Goal: Use online tool/utility

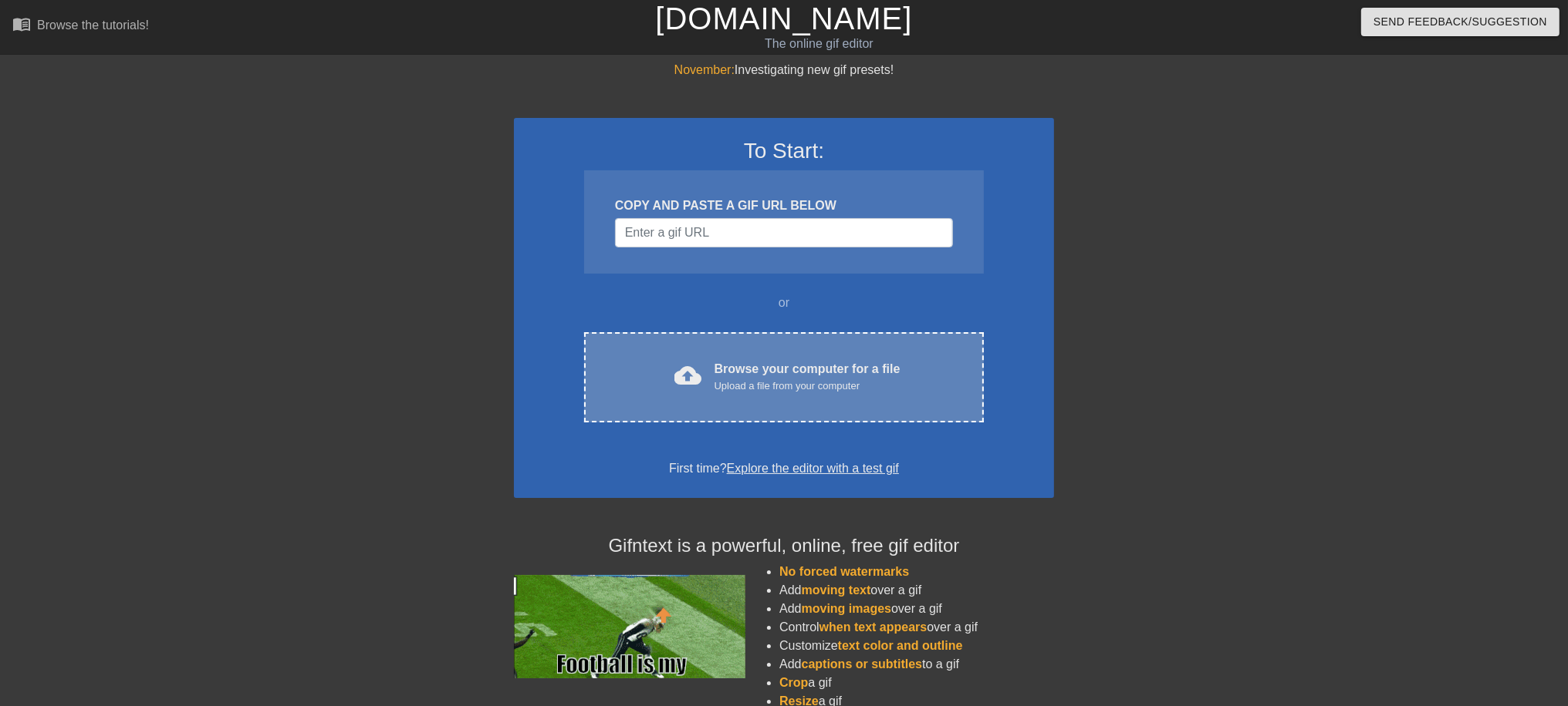
click at [717, 388] on div "Upload a file from your computer" at bounding box center [807, 386] width 186 height 15
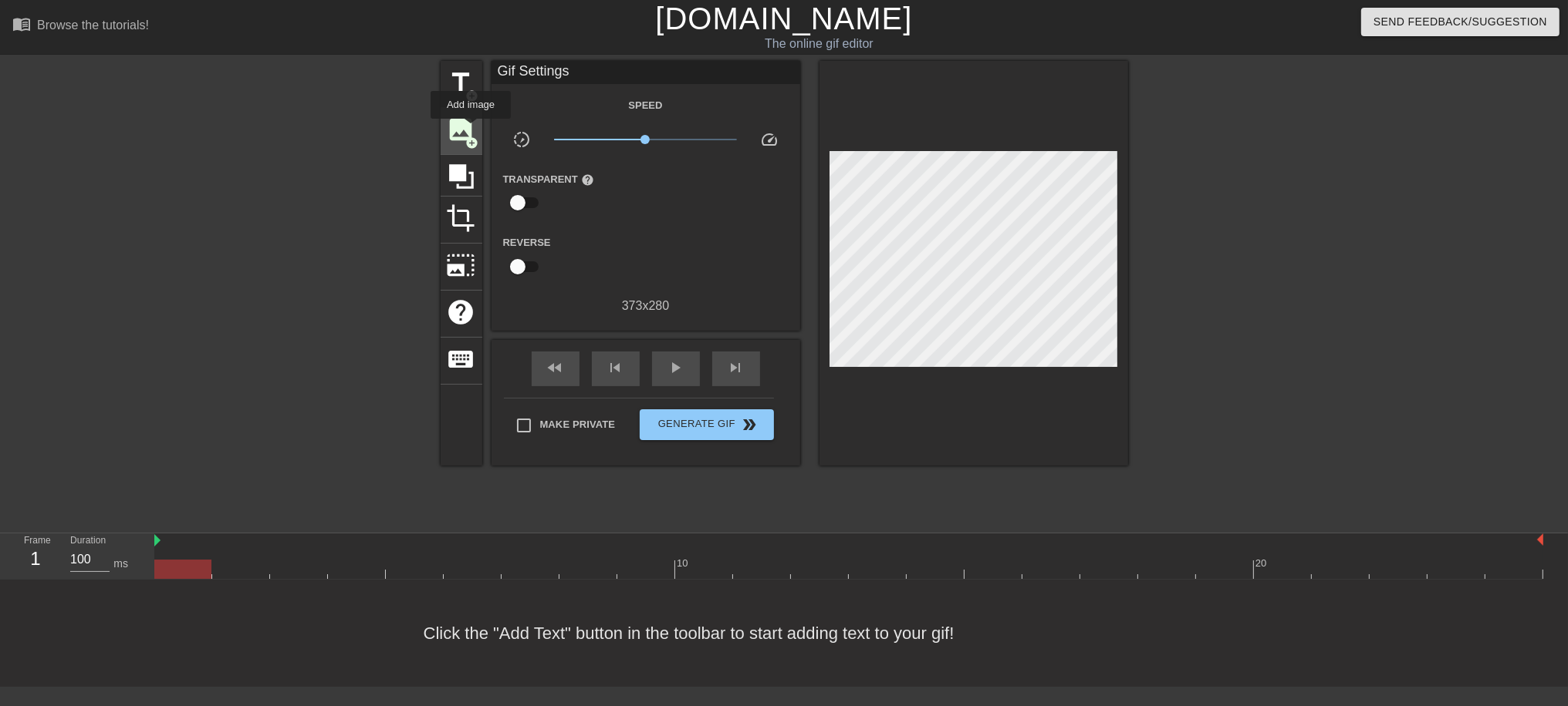
click at [470, 129] on span "image" at bounding box center [462, 129] width 29 height 29
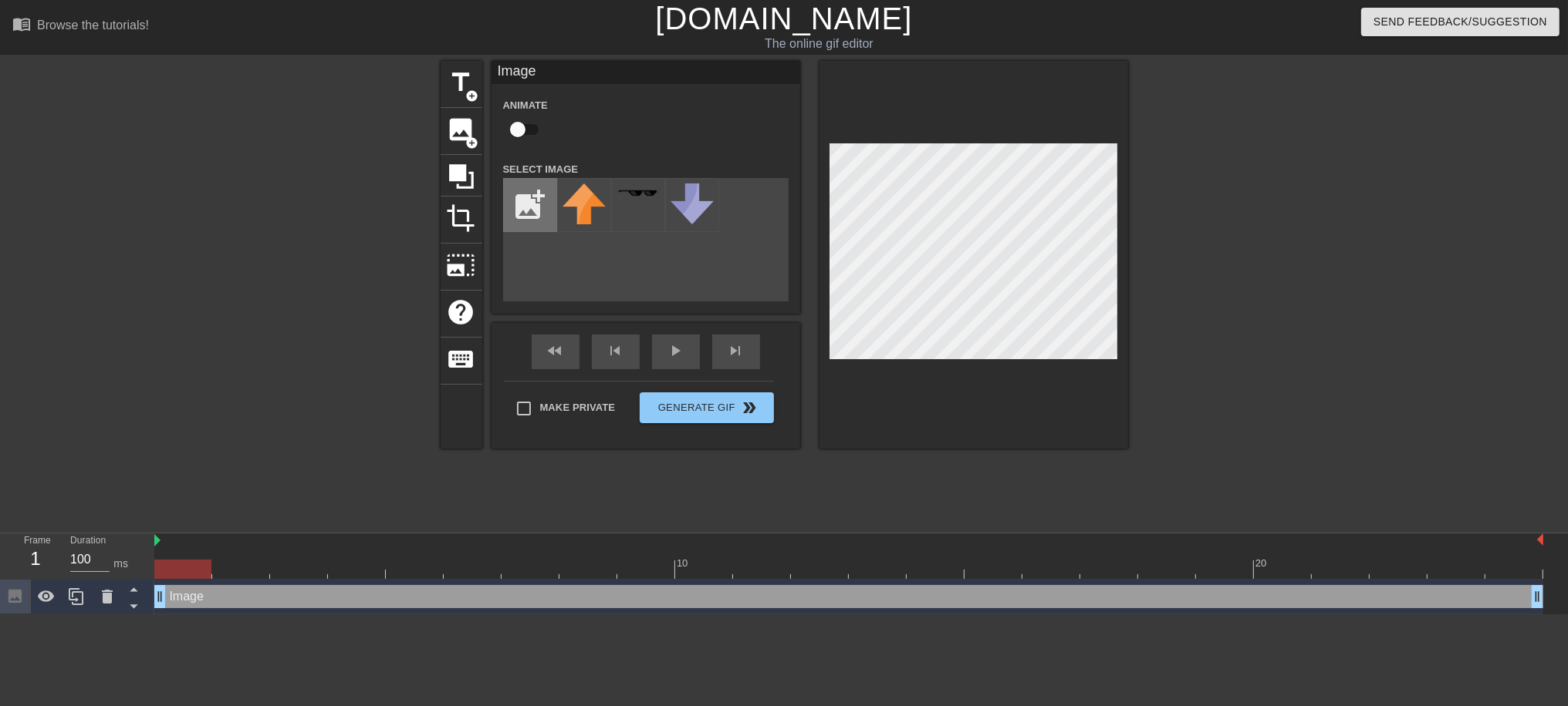
click at [522, 205] on input "file" at bounding box center [529, 204] width 53 height 53
type input "C:\fakepath\logo-color.png"
click at [591, 204] on div at bounding box center [584, 205] width 54 height 54
drag, startPoint x: 824, startPoint y: 569, endPoint x: 141, endPoint y: 587, distance: 683.2
click at [141, 587] on div "Frame 1 Duration 100 ms 10 20 Image drag_handle drag_handle" at bounding box center [784, 574] width 1568 height 81
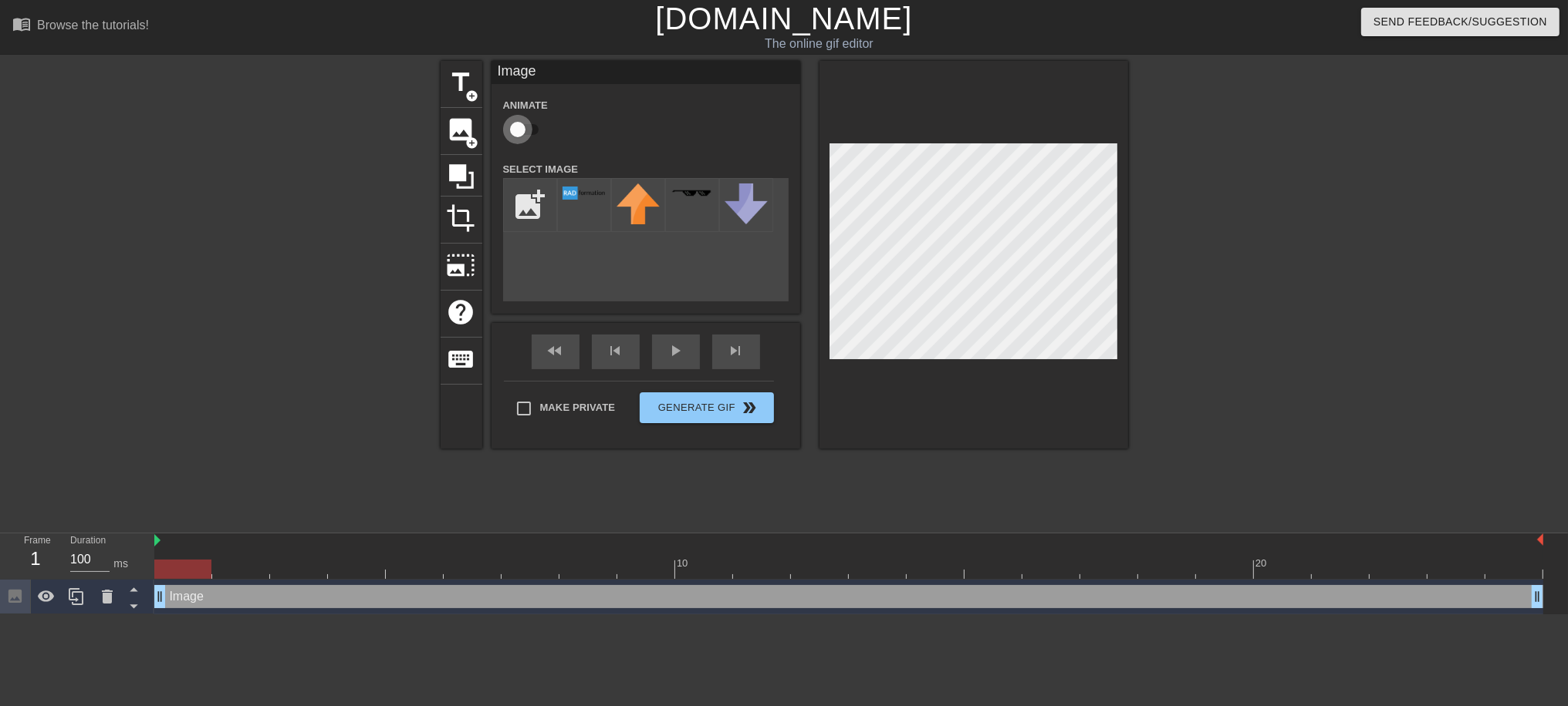
click at [526, 131] on input "checkbox" at bounding box center [517, 129] width 88 height 29
checkbox input "true"
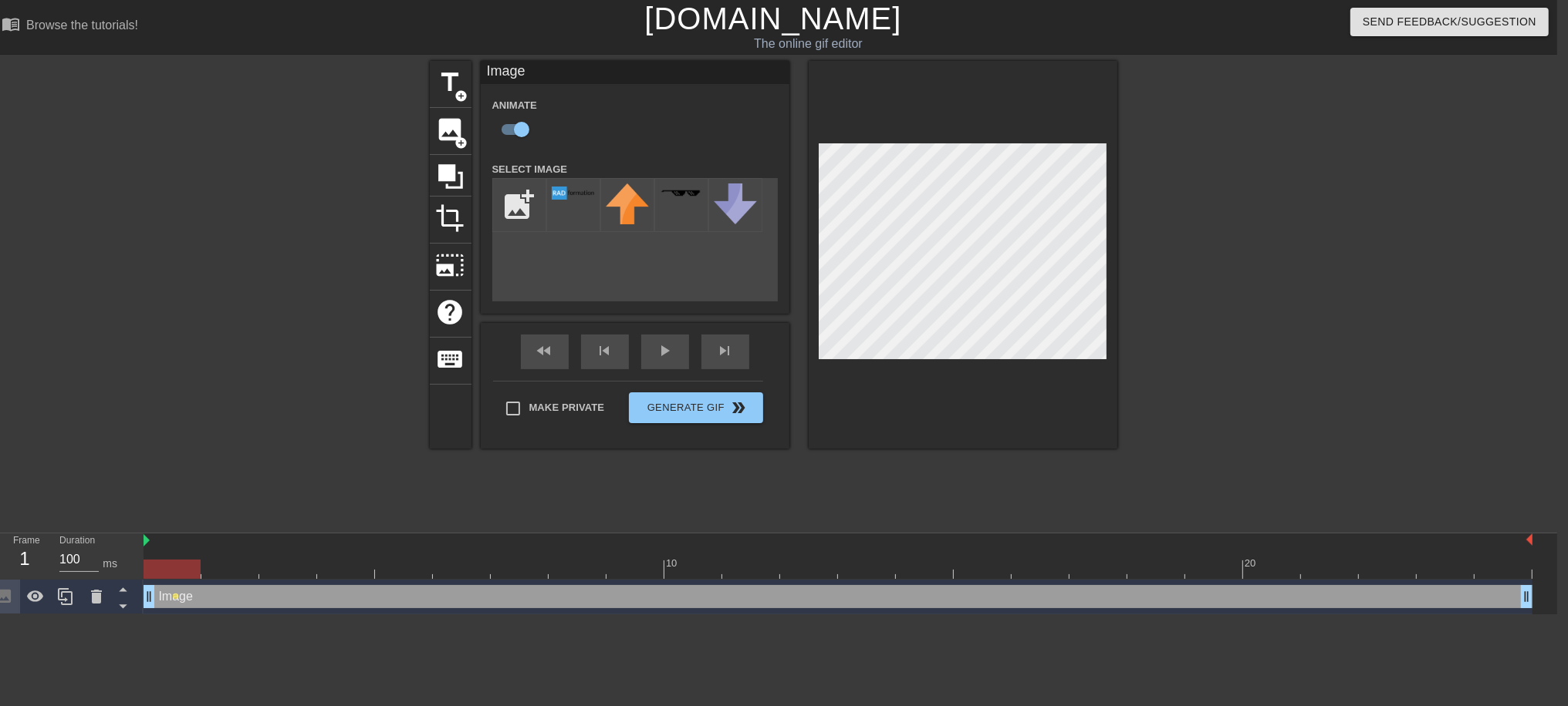
click at [158, 573] on div at bounding box center [172, 569] width 57 height 19
click at [189, 600] on div "Image drag_handle drag_handle" at bounding box center [838, 597] width 1389 height 23
drag, startPoint x: 349, startPoint y: 568, endPoint x: 225, endPoint y: 571, distance: 124.0
click at [225, 570] on div at bounding box center [230, 569] width 57 height 19
drag, startPoint x: 344, startPoint y: 570, endPoint x: 305, endPoint y: 573, distance: 39.1
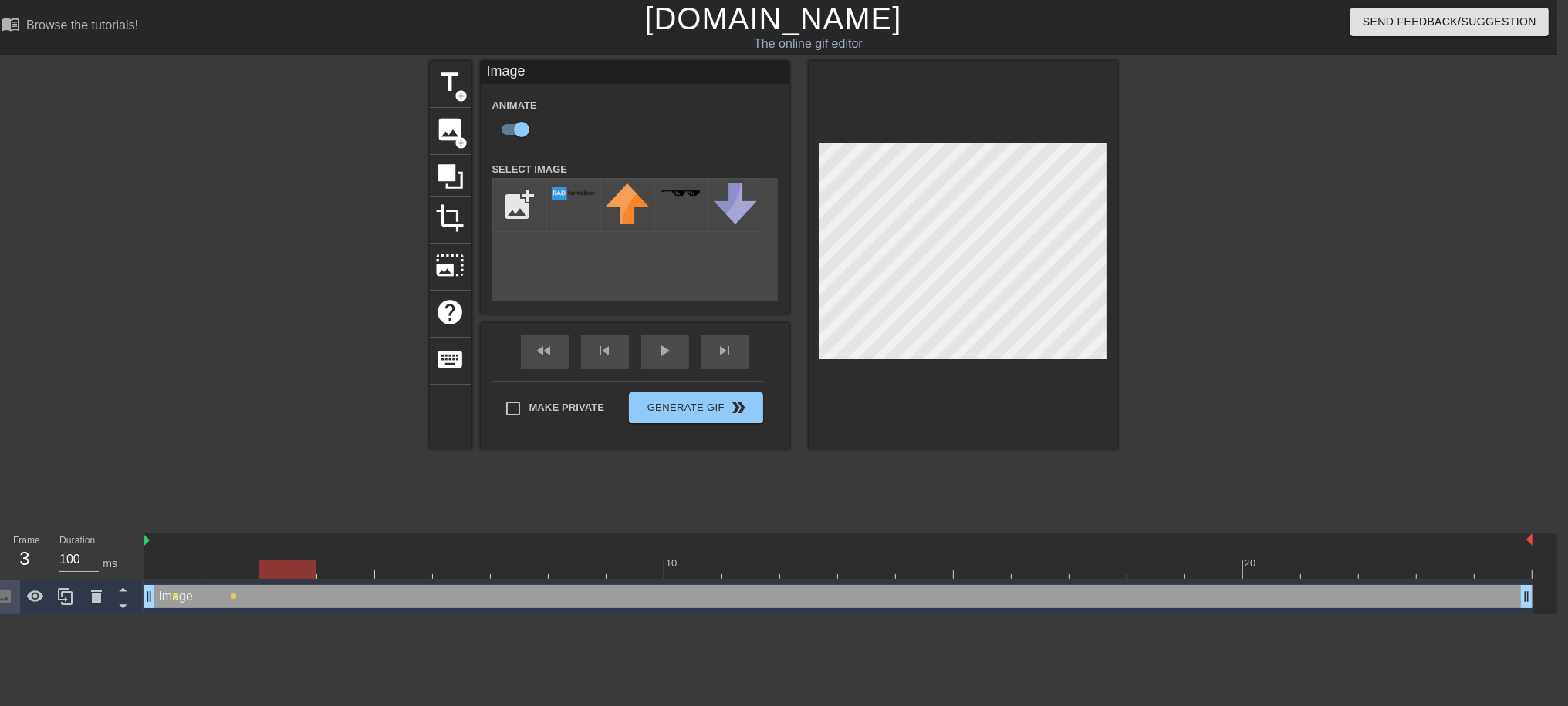
click at [305, 573] on div at bounding box center [288, 569] width 57 height 19
drag, startPoint x: 294, startPoint y: 566, endPoint x: 238, endPoint y: 569, distance: 56.1
click at [238, 569] on div at bounding box center [230, 569] width 57 height 19
drag, startPoint x: 242, startPoint y: 565, endPoint x: 266, endPoint y: 567, distance: 24.1
click at [266, 567] on div at bounding box center [288, 569] width 57 height 19
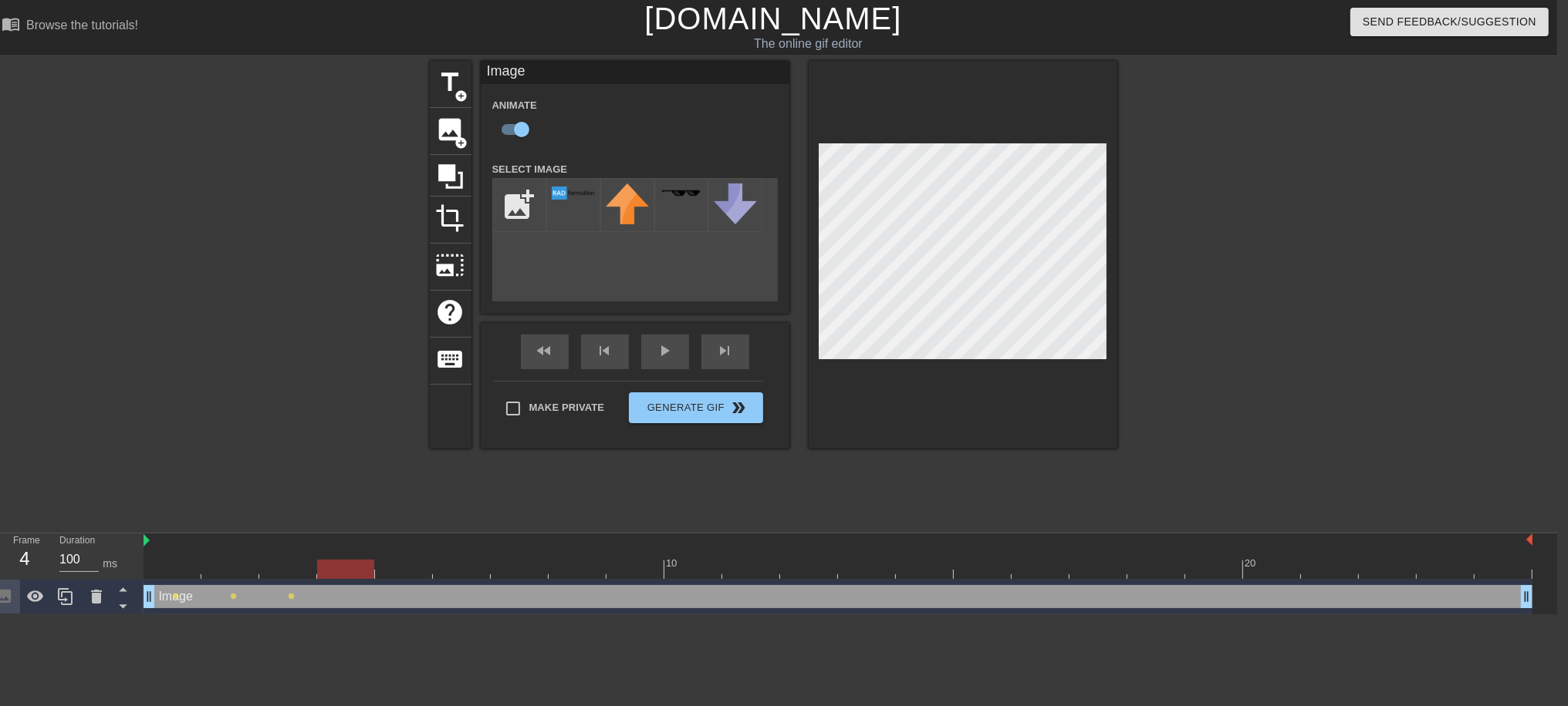
drag, startPoint x: 298, startPoint y: 565, endPoint x: 331, endPoint y: 566, distance: 33.0
click at [331, 566] on div at bounding box center [345, 569] width 57 height 19
drag, startPoint x: 331, startPoint y: 569, endPoint x: 403, endPoint y: 572, distance: 72.1
click at [403, 572] on div at bounding box center [403, 569] width 57 height 19
drag, startPoint x: 396, startPoint y: 567, endPoint x: 440, endPoint y: 567, distance: 44.0
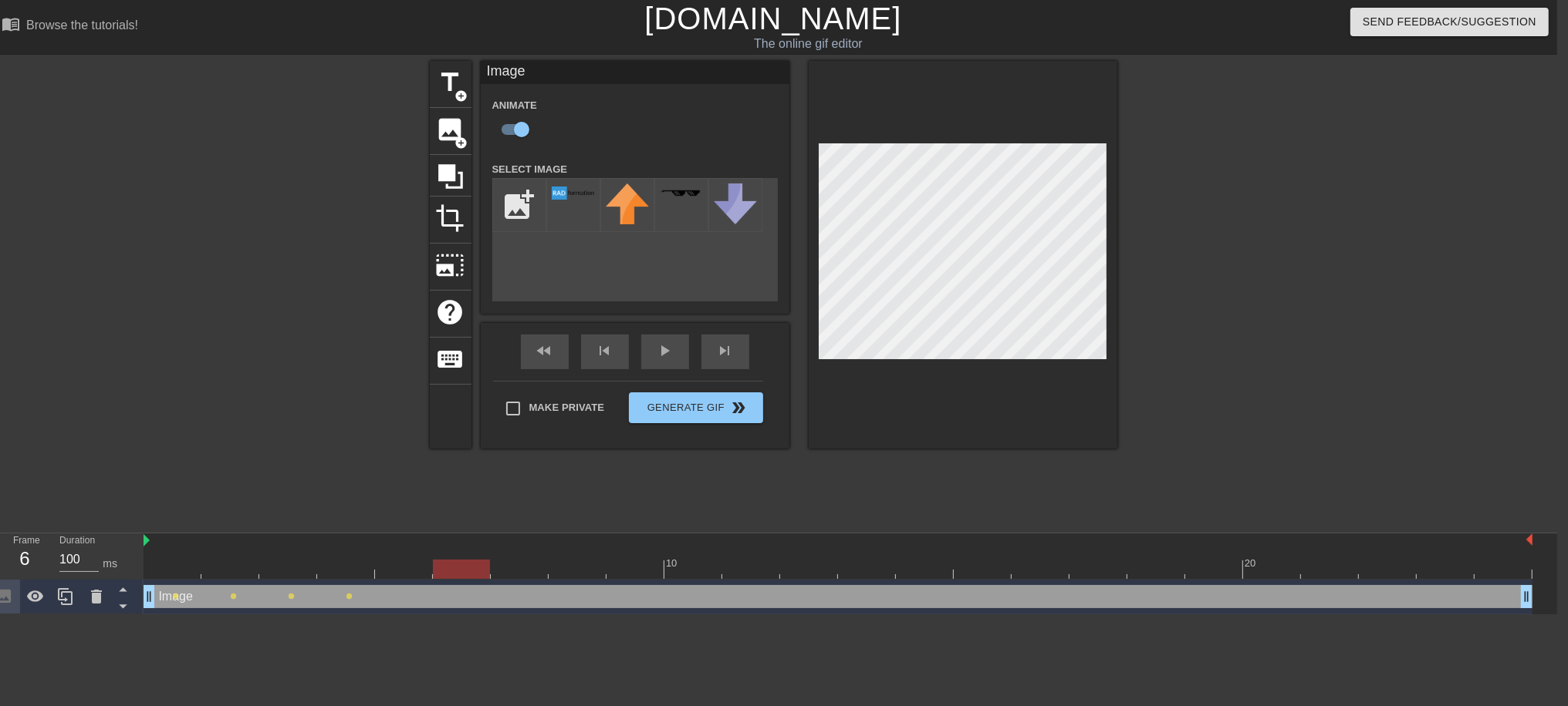
click at [440, 567] on div at bounding box center [462, 569] width 57 height 19
drag, startPoint x: 468, startPoint y: 565, endPoint x: 501, endPoint y: 565, distance: 33.0
click at [501, 565] on div at bounding box center [519, 569] width 57 height 19
drag, startPoint x: 531, startPoint y: 569, endPoint x: 558, endPoint y: 567, distance: 27.1
click at [558, 567] on div at bounding box center [577, 569] width 57 height 19
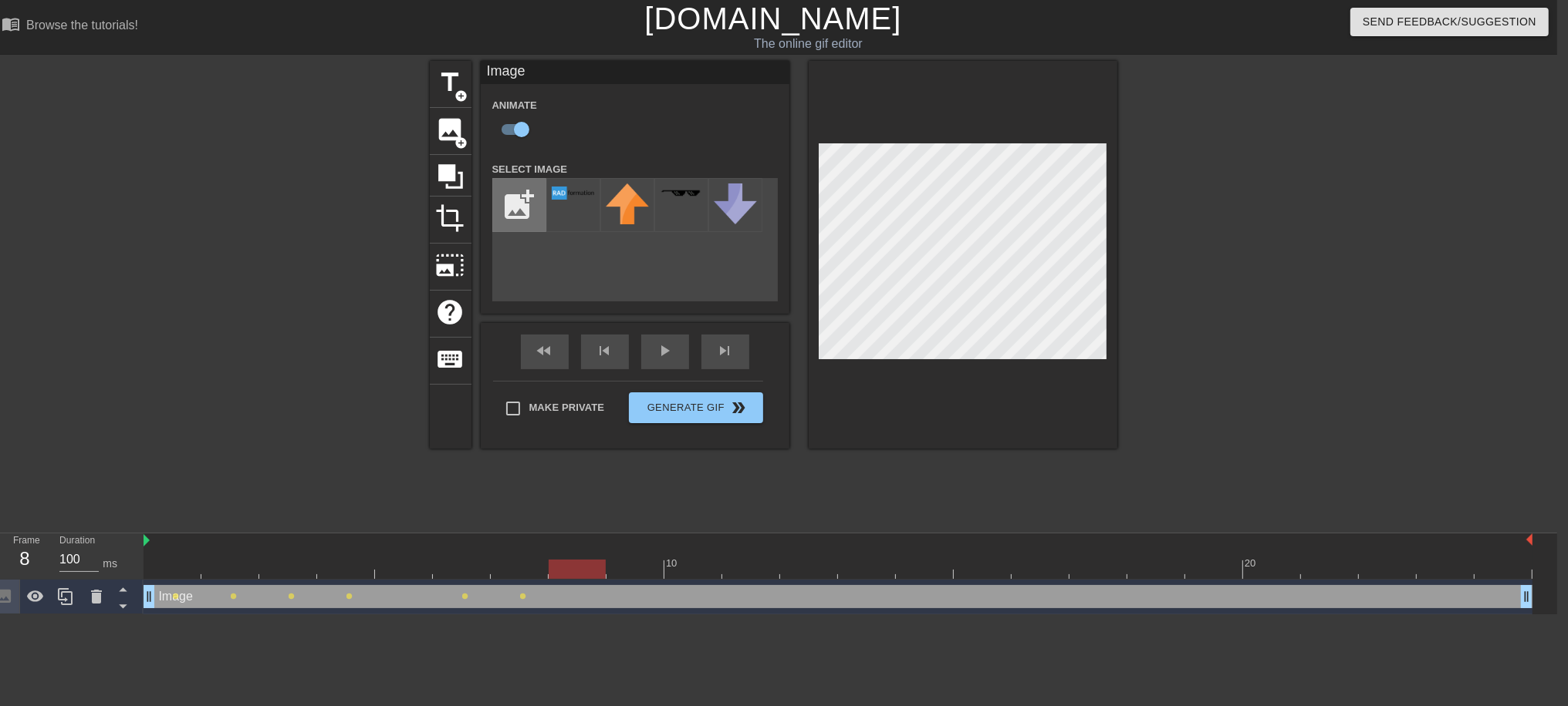
click at [504, 200] on input "file" at bounding box center [519, 204] width 53 height 53
type input "C:\fakepath\rad.png"
click at [571, 221] on img at bounding box center [573, 204] width 43 height 43
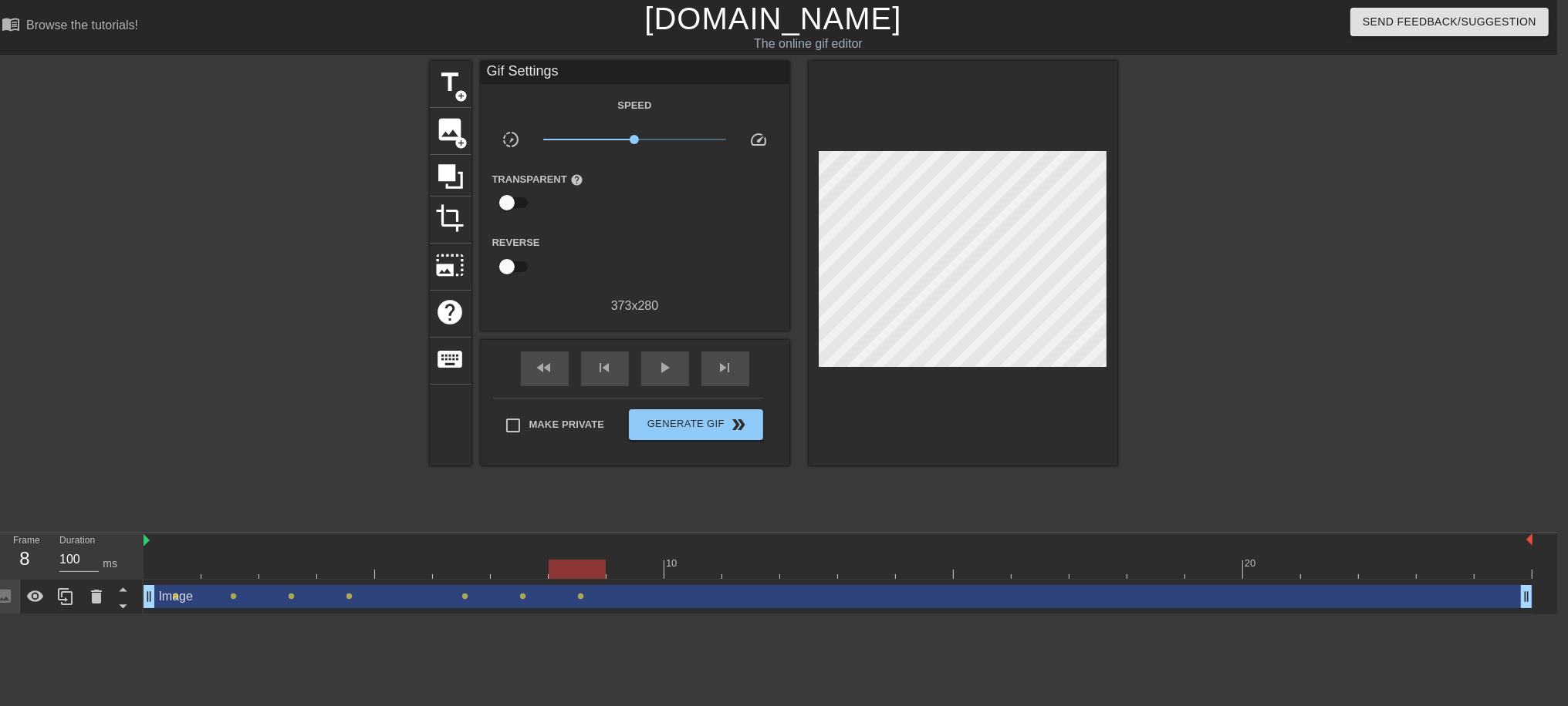
click at [995, 419] on div at bounding box center [963, 263] width 309 height 405
drag, startPoint x: 438, startPoint y: 567, endPoint x: 28, endPoint y: 565, distance: 410.0
click at [28, 565] on div "Frame 1 Duration 100 ms 10 20 Image drag_handle drag_handle lens lens lens lens…" at bounding box center [773, 574] width 1568 height 81
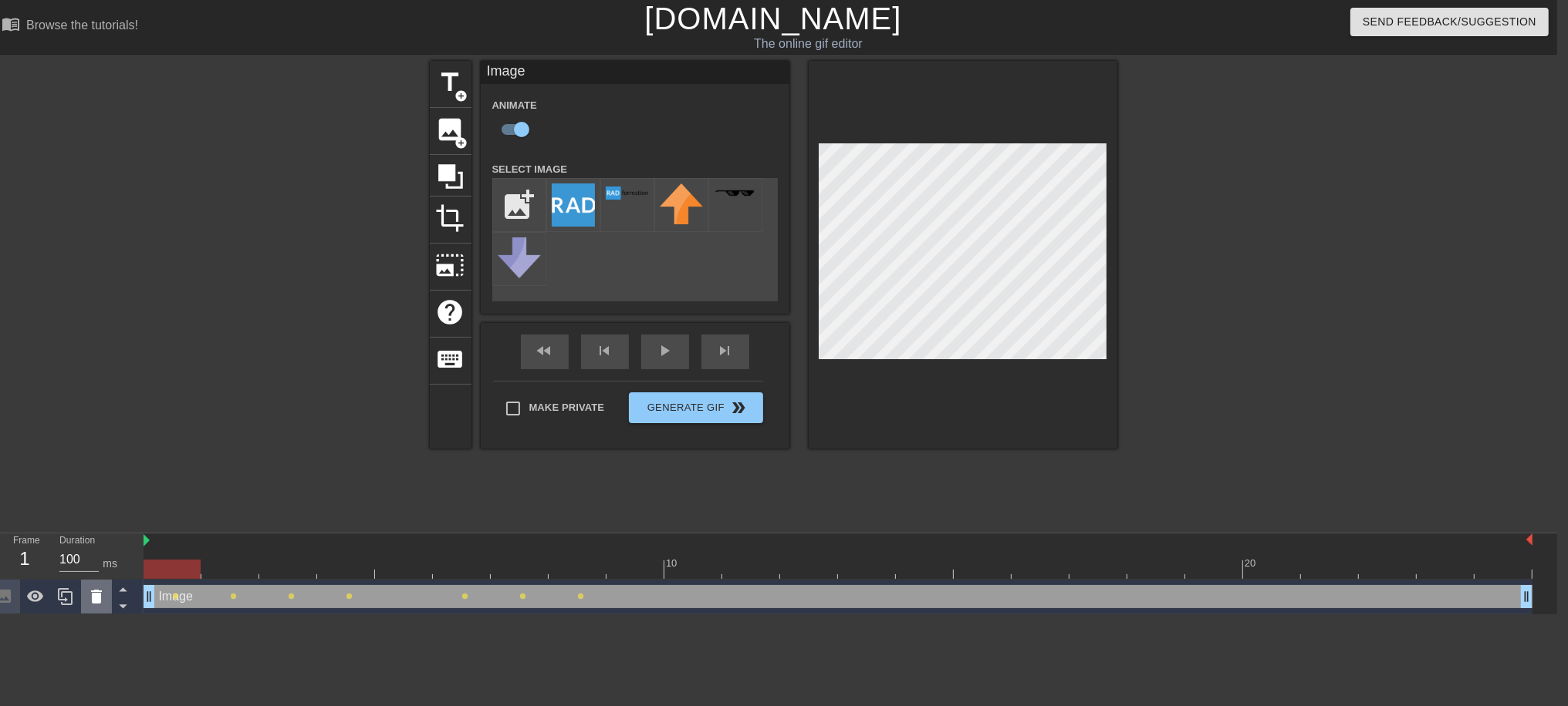
click at [98, 590] on icon at bounding box center [96, 596] width 19 height 19
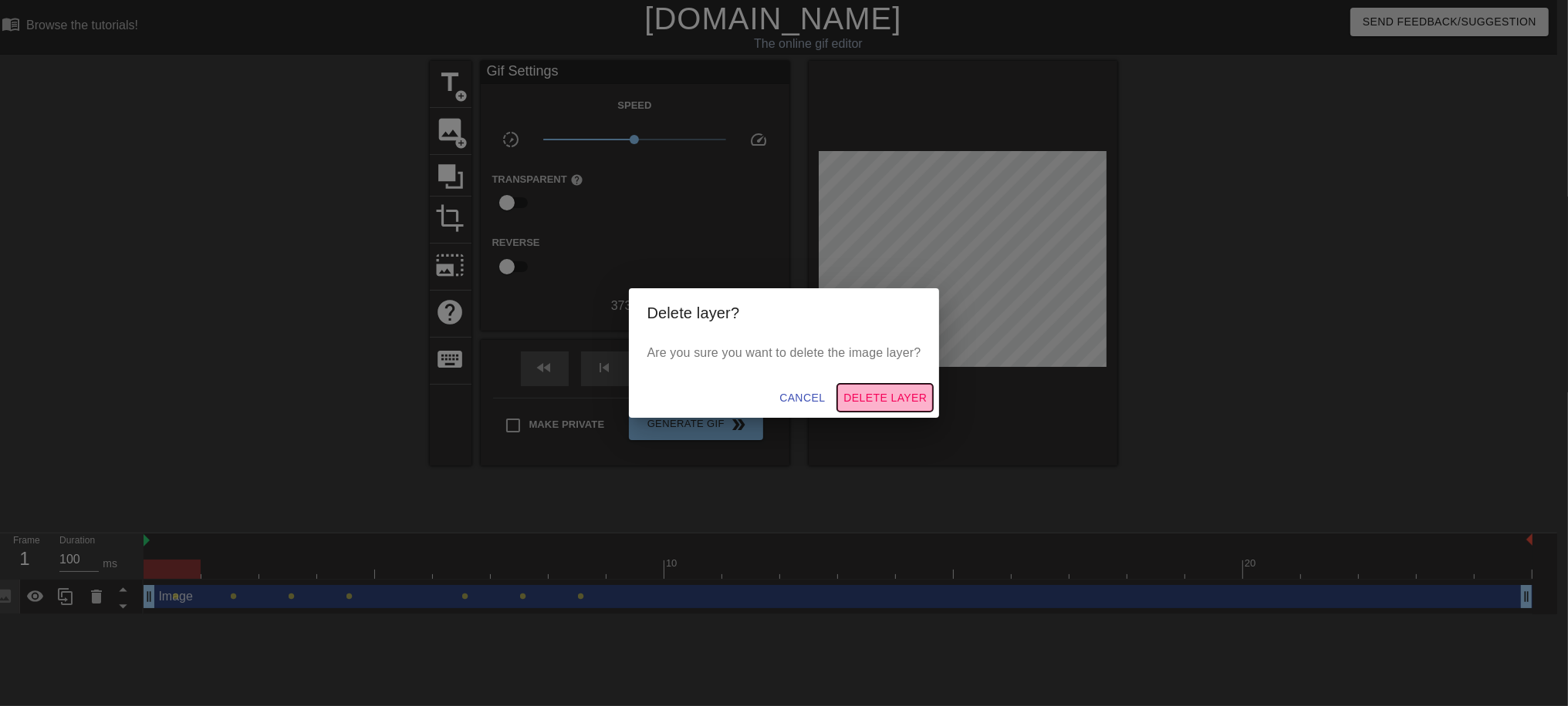
click at [879, 401] on span "Delete Layer" at bounding box center [884, 398] width 83 height 19
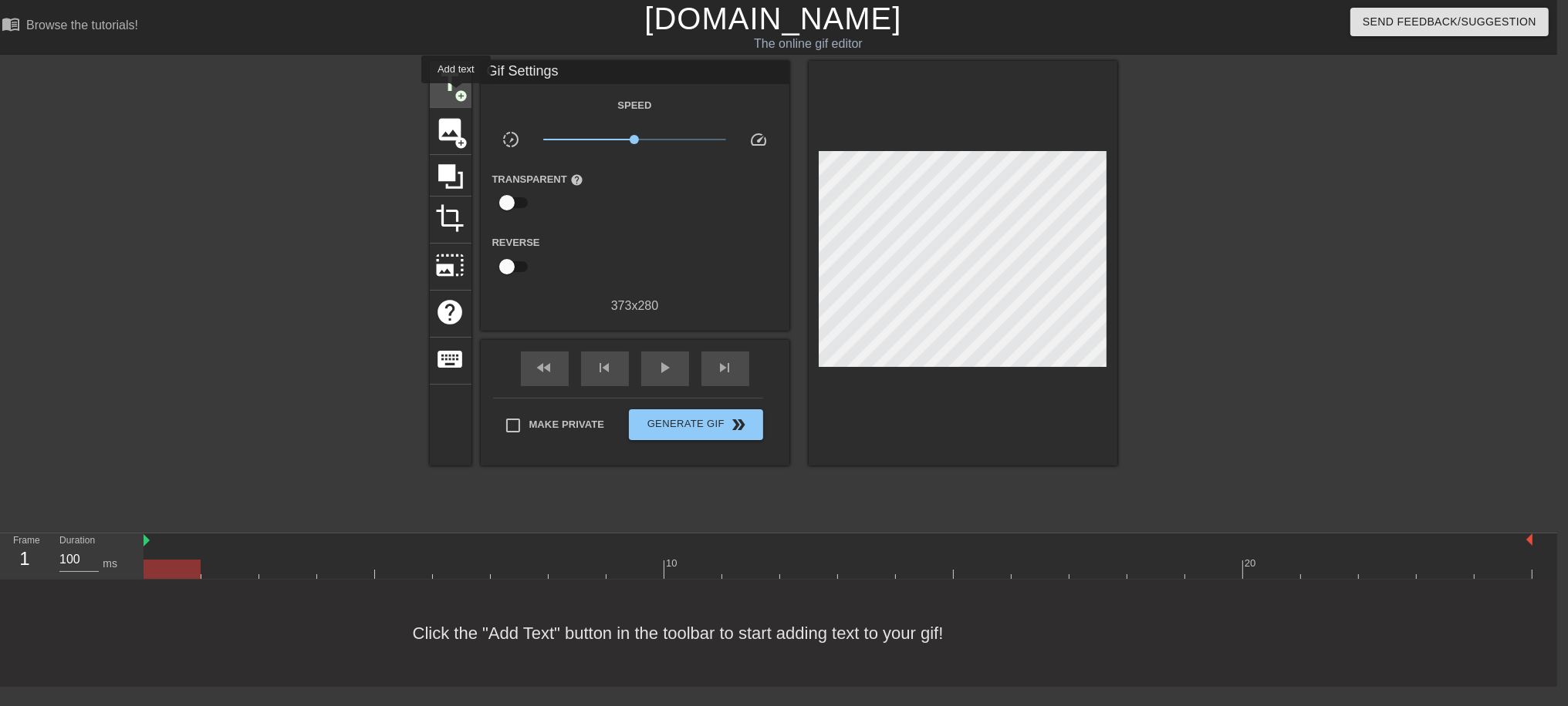
click at [456, 94] on span "add_circle" at bounding box center [462, 96] width 13 height 13
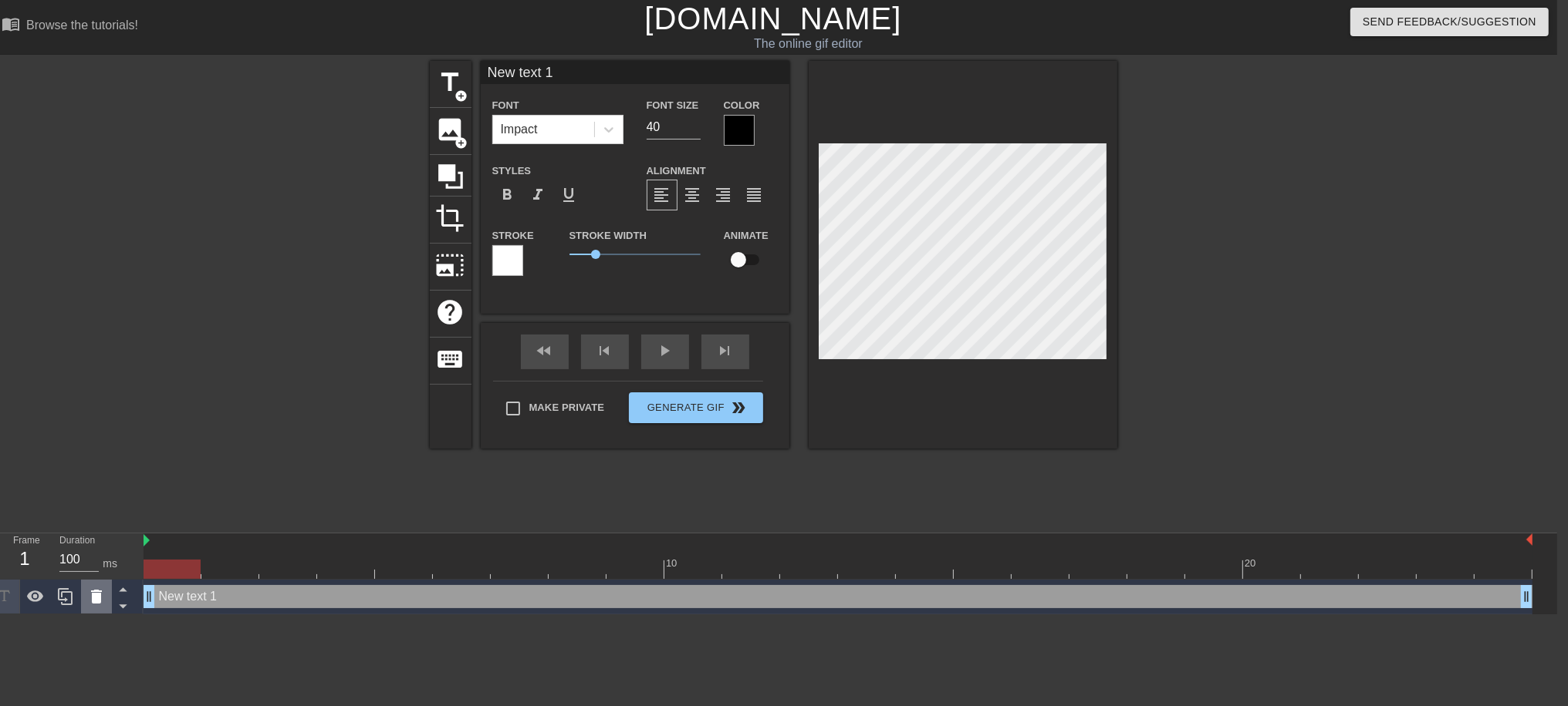
click at [99, 599] on icon at bounding box center [96, 596] width 11 height 14
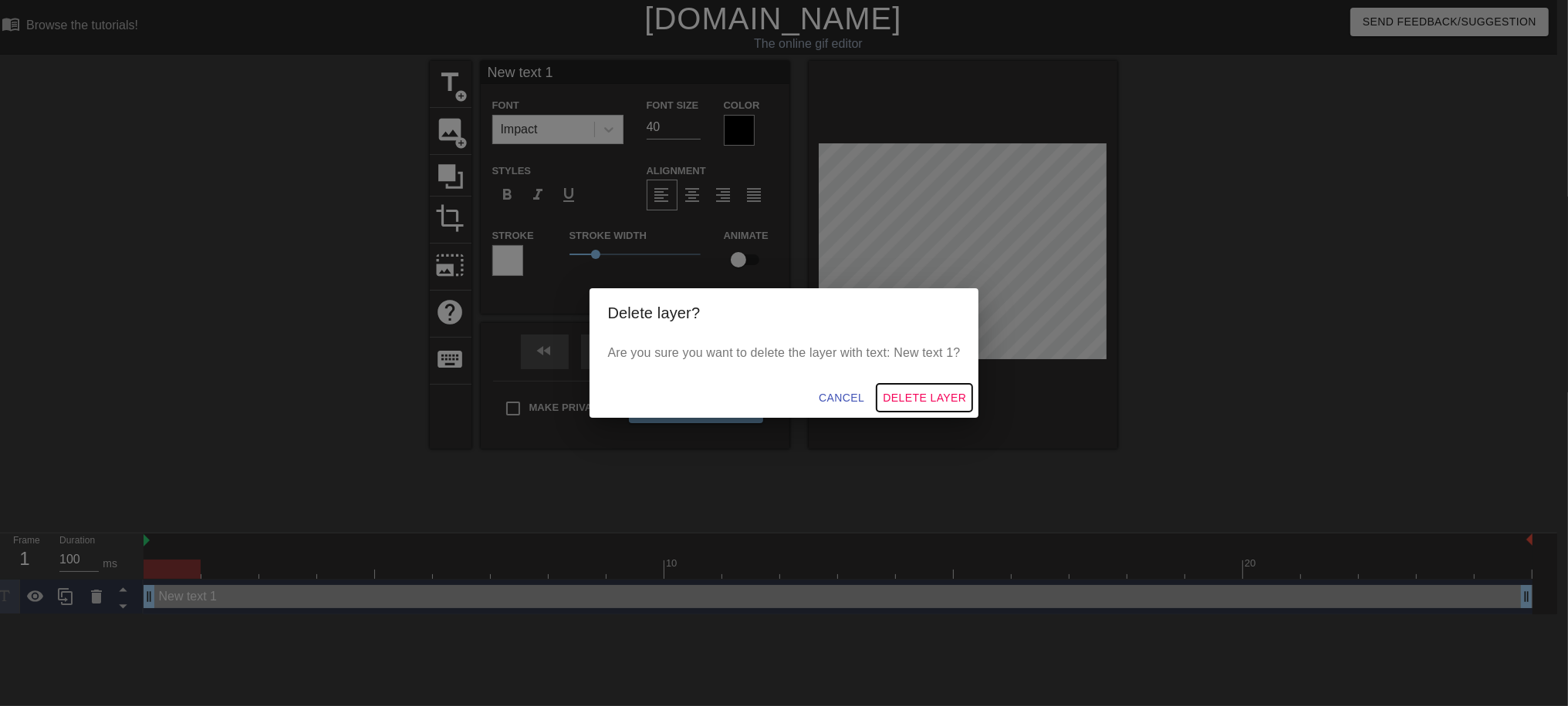
click at [916, 400] on span "Delete Layer" at bounding box center [924, 398] width 83 height 19
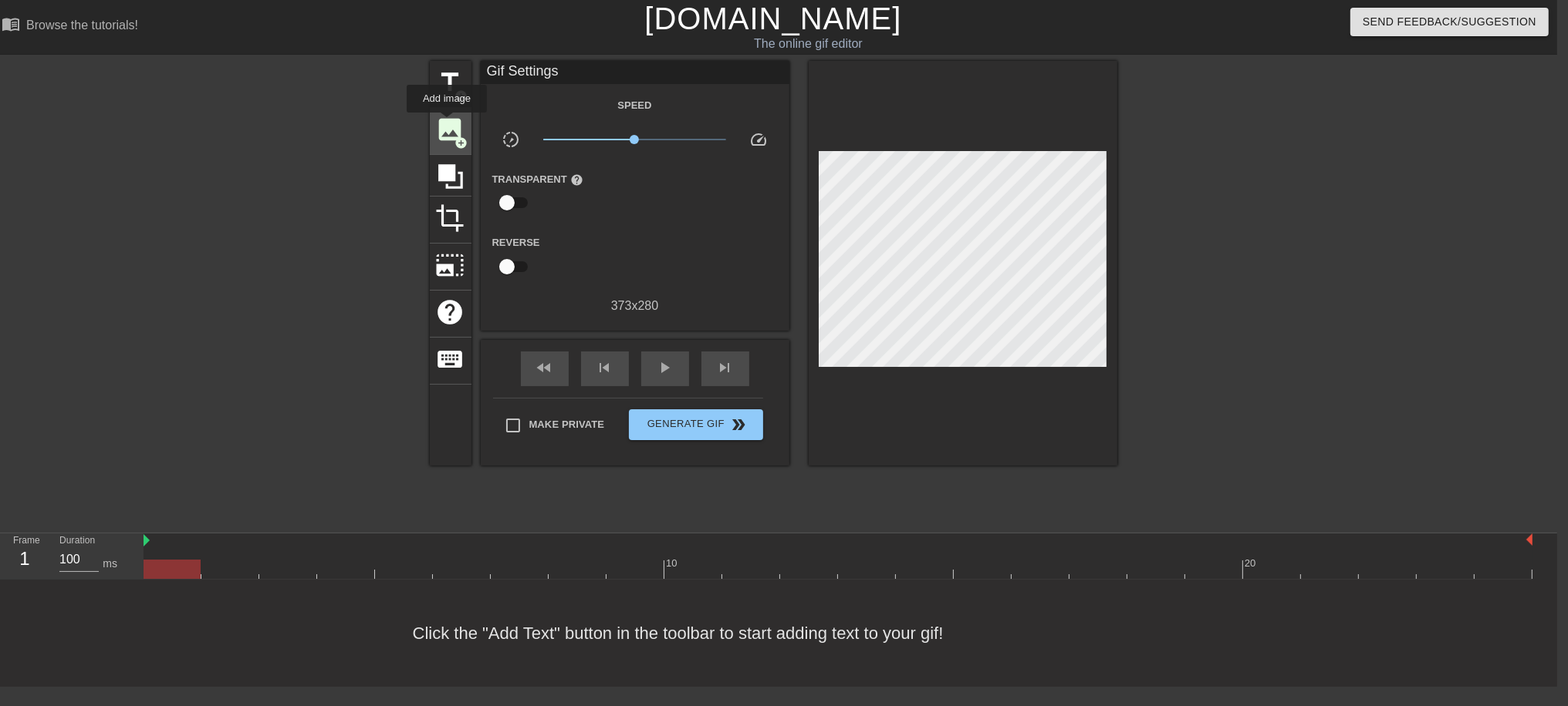
click at [447, 124] on span "image" at bounding box center [450, 129] width 29 height 29
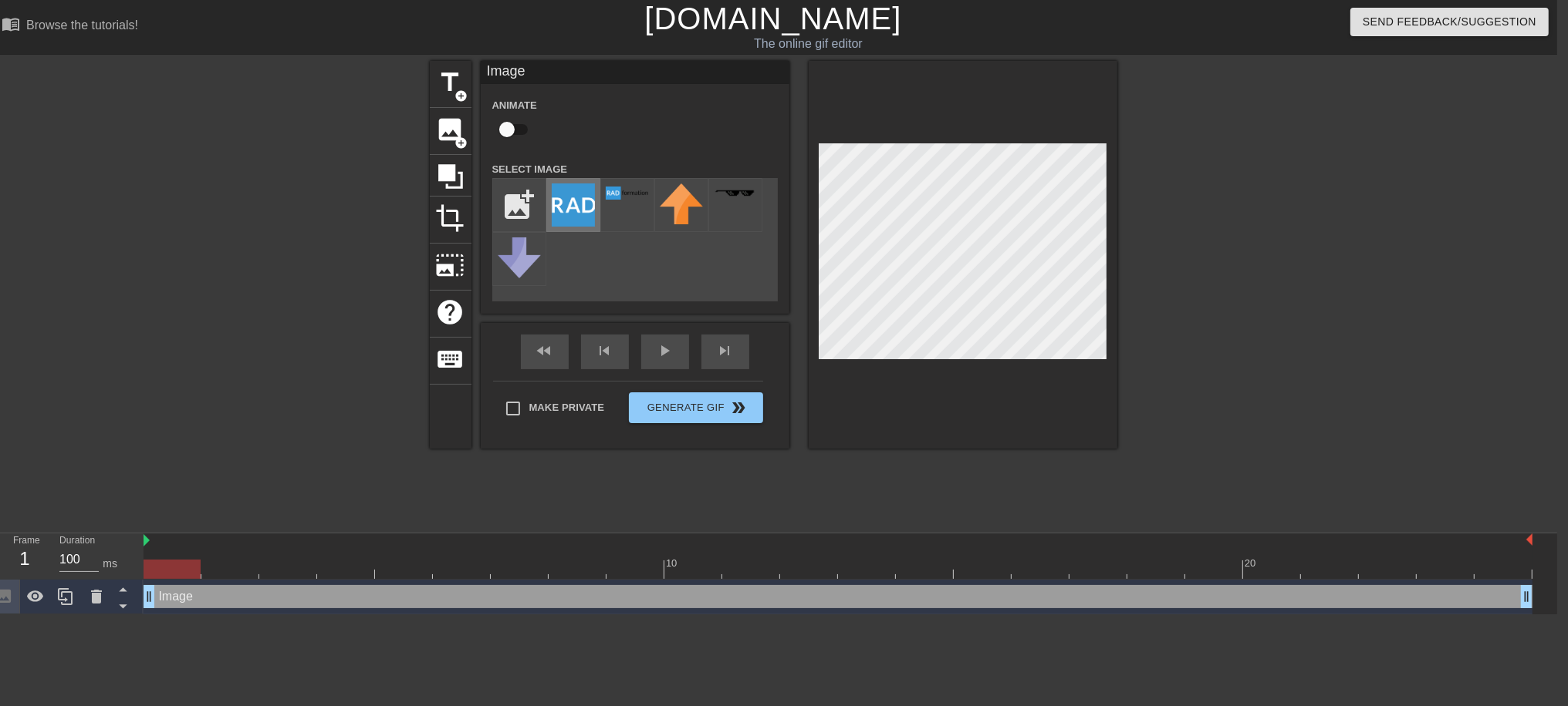
click at [581, 204] on img at bounding box center [573, 204] width 43 height 43
drag, startPoint x: 175, startPoint y: 569, endPoint x: 221, endPoint y: 569, distance: 46.0
click at [221, 569] on div at bounding box center [230, 569] width 57 height 19
drag, startPoint x: 234, startPoint y: 569, endPoint x: 683, endPoint y: 421, distance: 472.8
click at [442, 582] on div "10 20 Image drag_handle drag_handle" at bounding box center [850, 574] width 1414 height 81
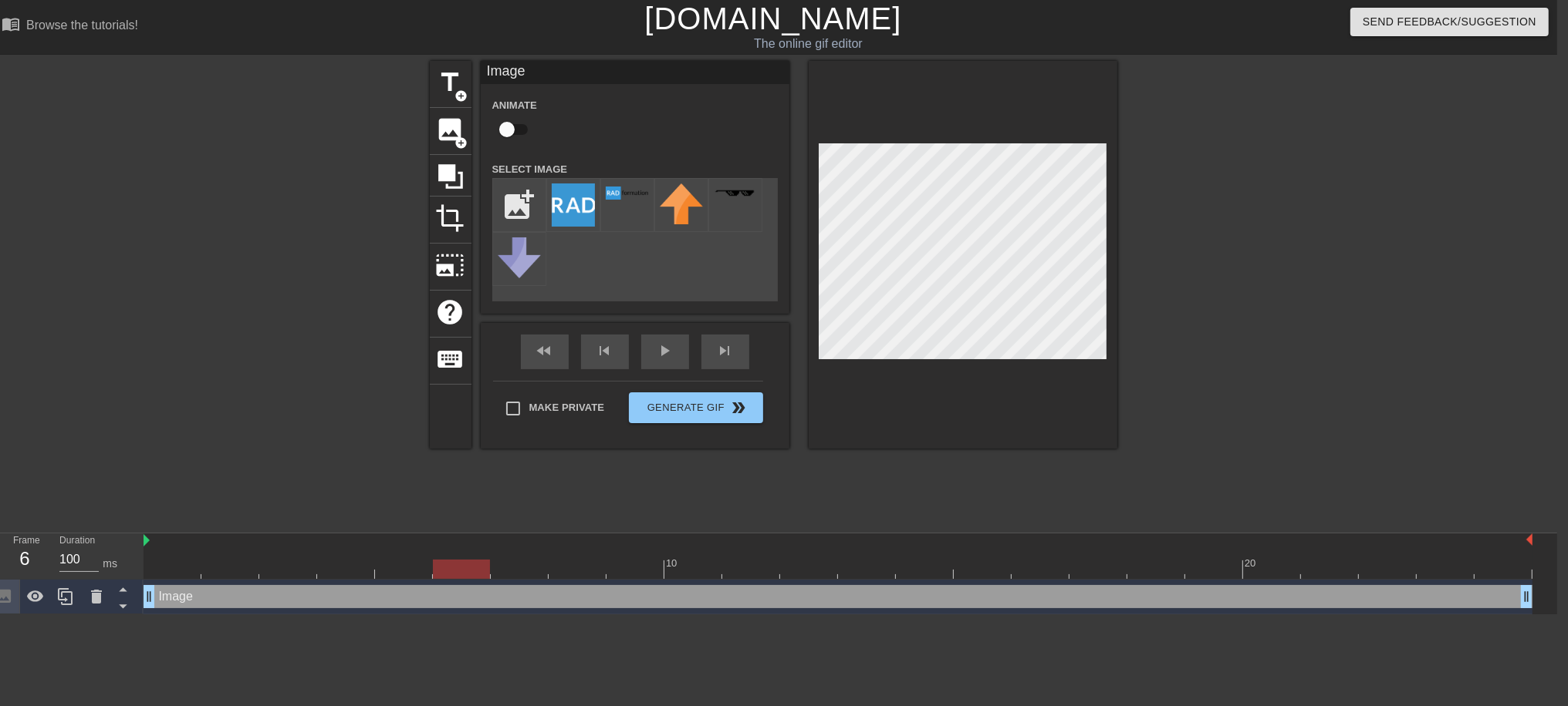
drag, startPoint x: 453, startPoint y: 569, endPoint x: 487, endPoint y: 569, distance: 34.0
click at [487, 569] on div at bounding box center [462, 569] width 57 height 19
drag, startPoint x: 457, startPoint y: 567, endPoint x: 15, endPoint y: 556, distance: 442.1
click at [15, 556] on div "Frame 1 Duration 100 ms 10 20 Image drag_handle drag_handle" at bounding box center [773, 574] width 1568 height 81
click at [504, 132] on input "checkbox" at bounding box center [507, 129] width 88 height 29
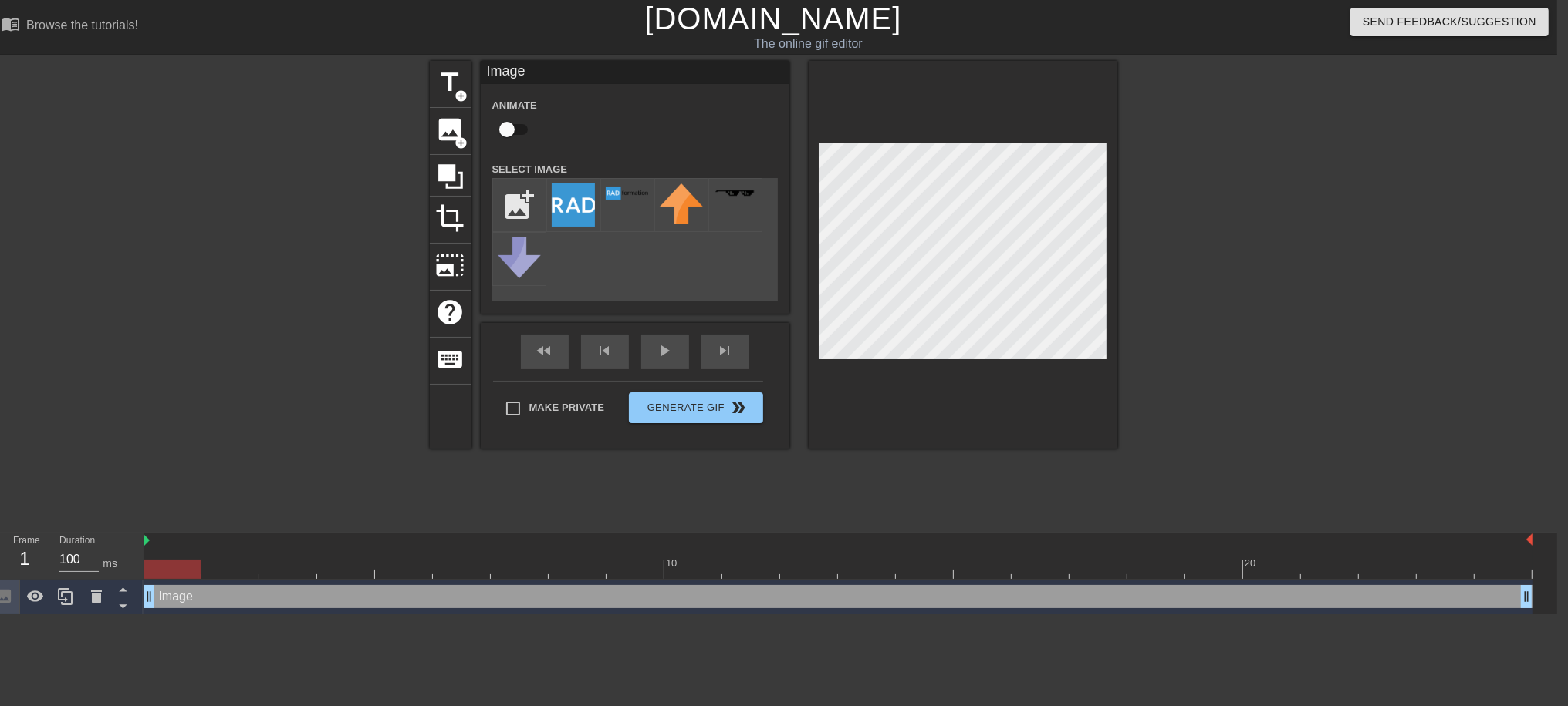
checkbox input "true"
drag, startPoint x: 176, startPoint y: 569, endPoint x: 378, endPoint y: 571, distance: 202.0
click at [378, 571] on div at bounding box center [403, 569] width 57 height 19
drag, startPoint x: 418, startPoint y: 570, endPoint x: 448, endPoint y: 573, distance: 30.1
click at [448, 573] on div at bounding box center [838, 569] width 1389 height 19
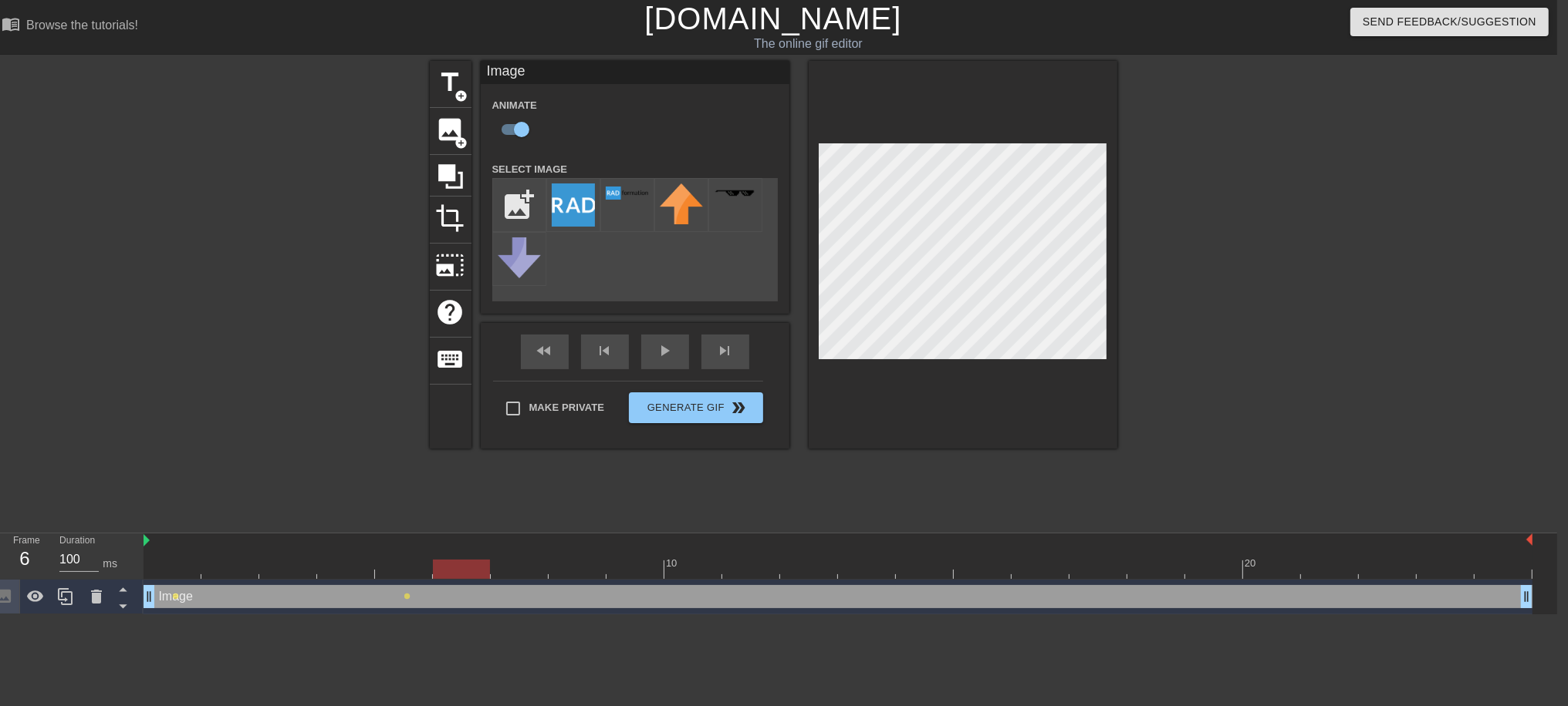
drag, startPoint x: 515, startPoint y: 569, endPoint x: 478, endPoint y: 573, distance: 37.2
click at [478, 573] on div at bounding box center [462, 569] width 57 height 19
drag, startPoint x: 475, startPoint y: 561, endPoint x: 499, endPoint y: 562, distance: 24.0
click at [499, 562] on div at bounding box center [519, 569] width 57 height 19
drag, startPoint x: 521, startPoint y: 571, endPoint x: 558, endPoint y: 570, distance: 37.0
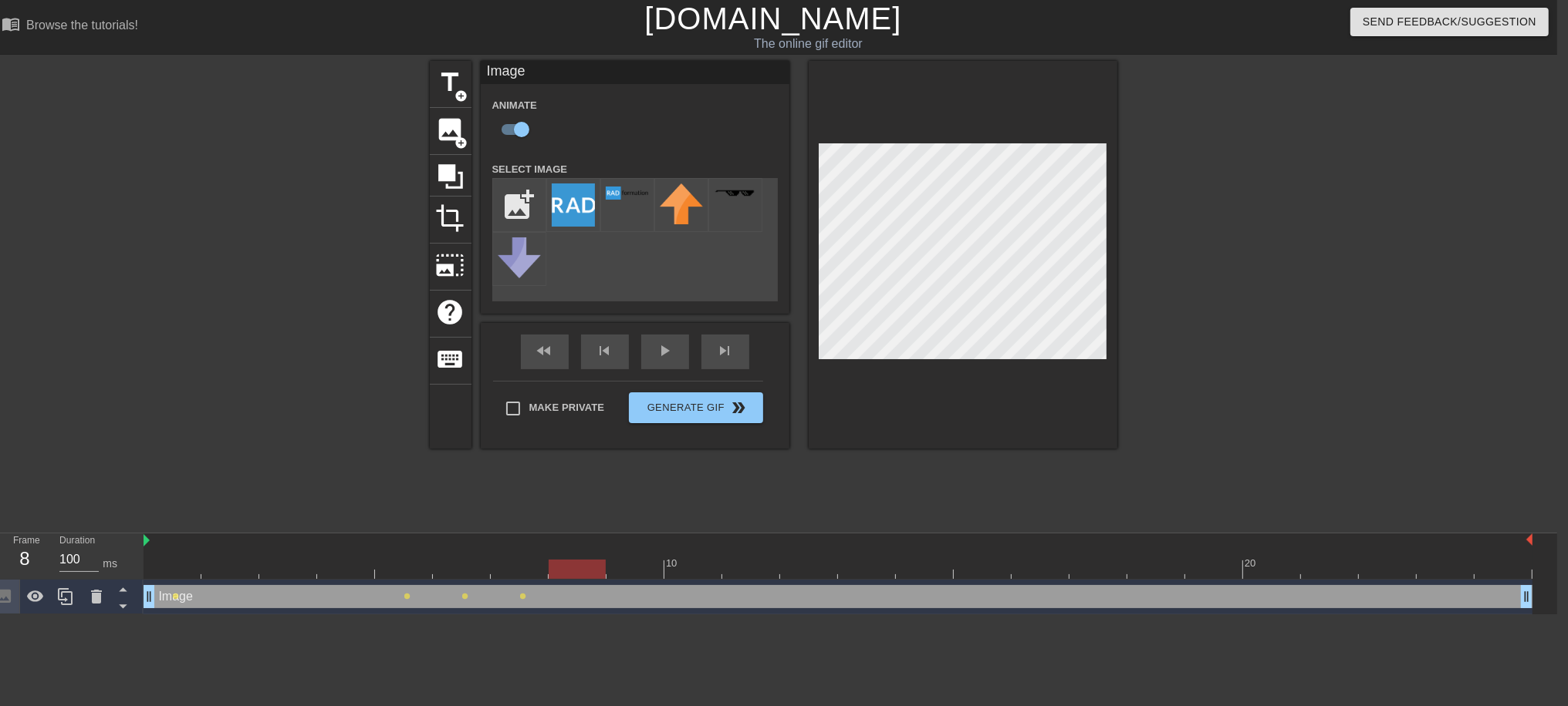
click at [558, 570] on div at bounding box center [577, 569] width 57 height 19
drag, startPoint x: 583, startPoint y: 574, endPoint x: 615, endPoint y: 575, distance: 32.0
click at [615, 575] on div at bounding box center [634, 569] width 57 height 19
drag, startPoint x: 636, startPoint y: 573, endPoint x: 675, endPoint y: 578, distance: 39.3
click at [675, 578] on div at bounding box center [693, 569] width 57 height 19
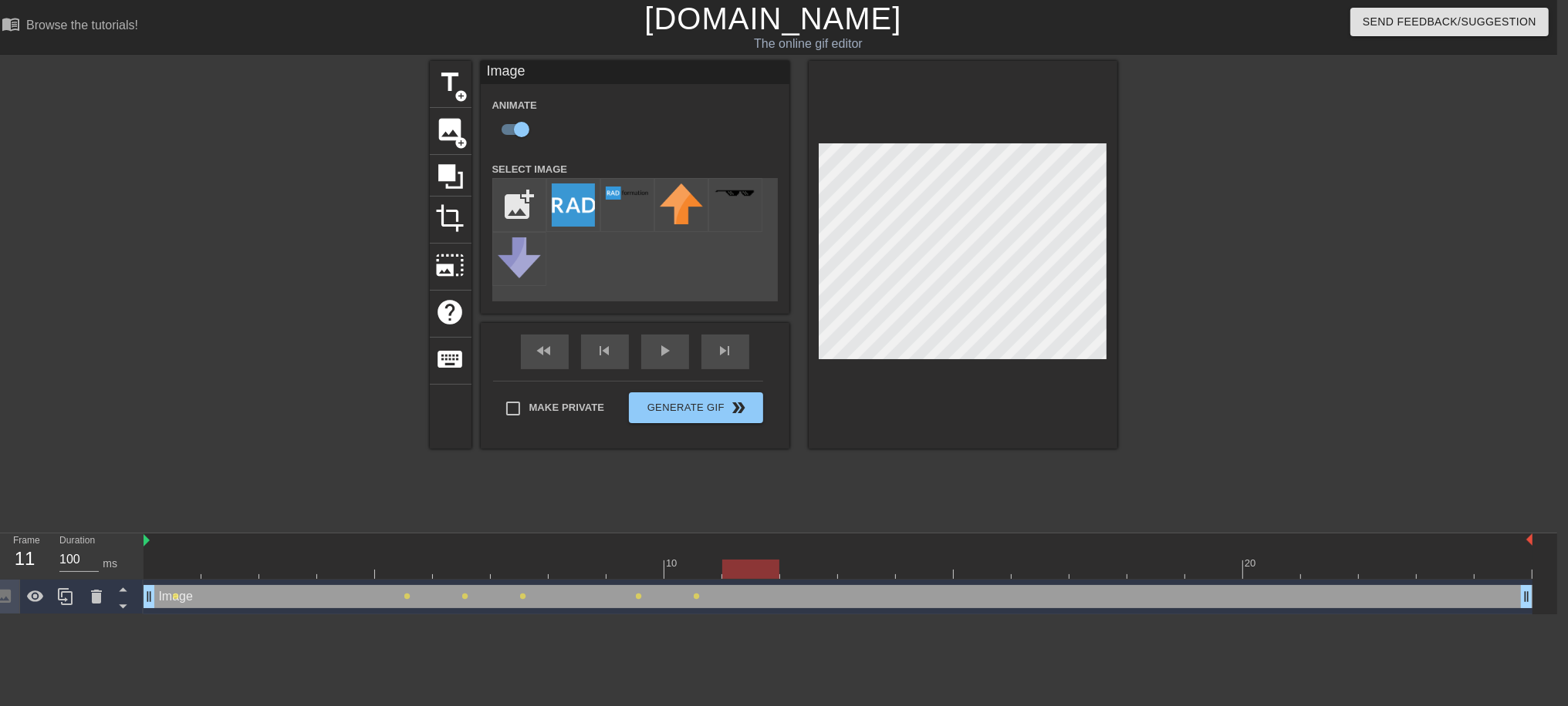
drag, startPoint x: 692, startPoint y: 569, endPoint x: 731, endPoint y: 573, distance: 39.2
click at [731, 573] on div at bounding box center [750, 569] width 57 height 19
drag, startPoint x: 757, startPoint y: 567, endPoint x: 800, endPoint y: 572, distance: 43.3
click at [800, 572] on div at bounding box center [808, 569] width 57 height 19
drag, startPoint x: 812, startPoint y: 565, endPoint x: 848, endPoint y: 563, distance: 36.1
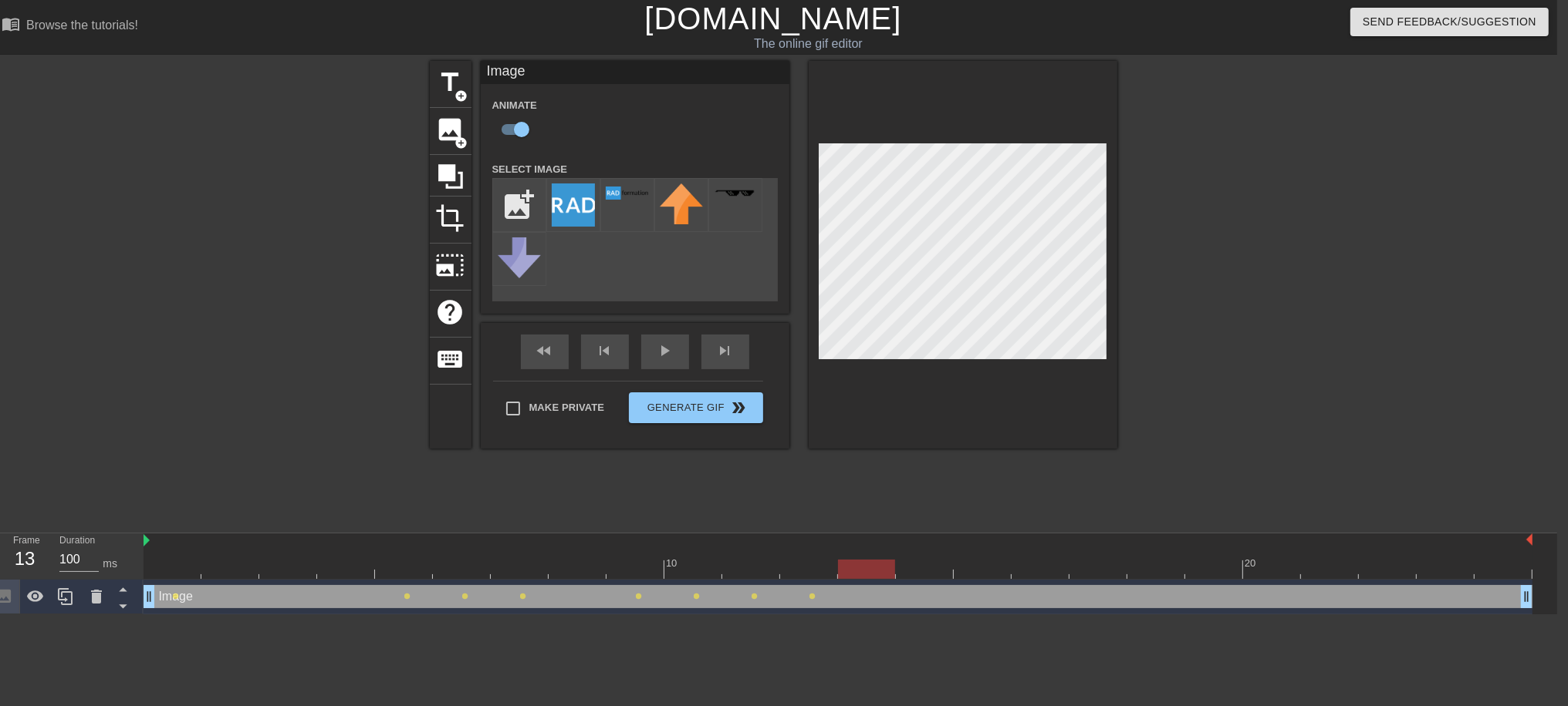
click at [848, 563] on div at bounding box center [866, 569] width 57 height 19
drag, startPoint x: 868, startPoint y: 565, endPoint x: 906, endPoint y: 563, distance: 38.1
click at [906, 563] on div at bounding box center [924, 569] width 57 height 19
drag, startPoint x: 955, startPoint y: 568, endPoint x: 964, endPoint y: 565, distance: 9.5
click at [964, 565] on div at bounding box center [982, 569] width 57 height 19
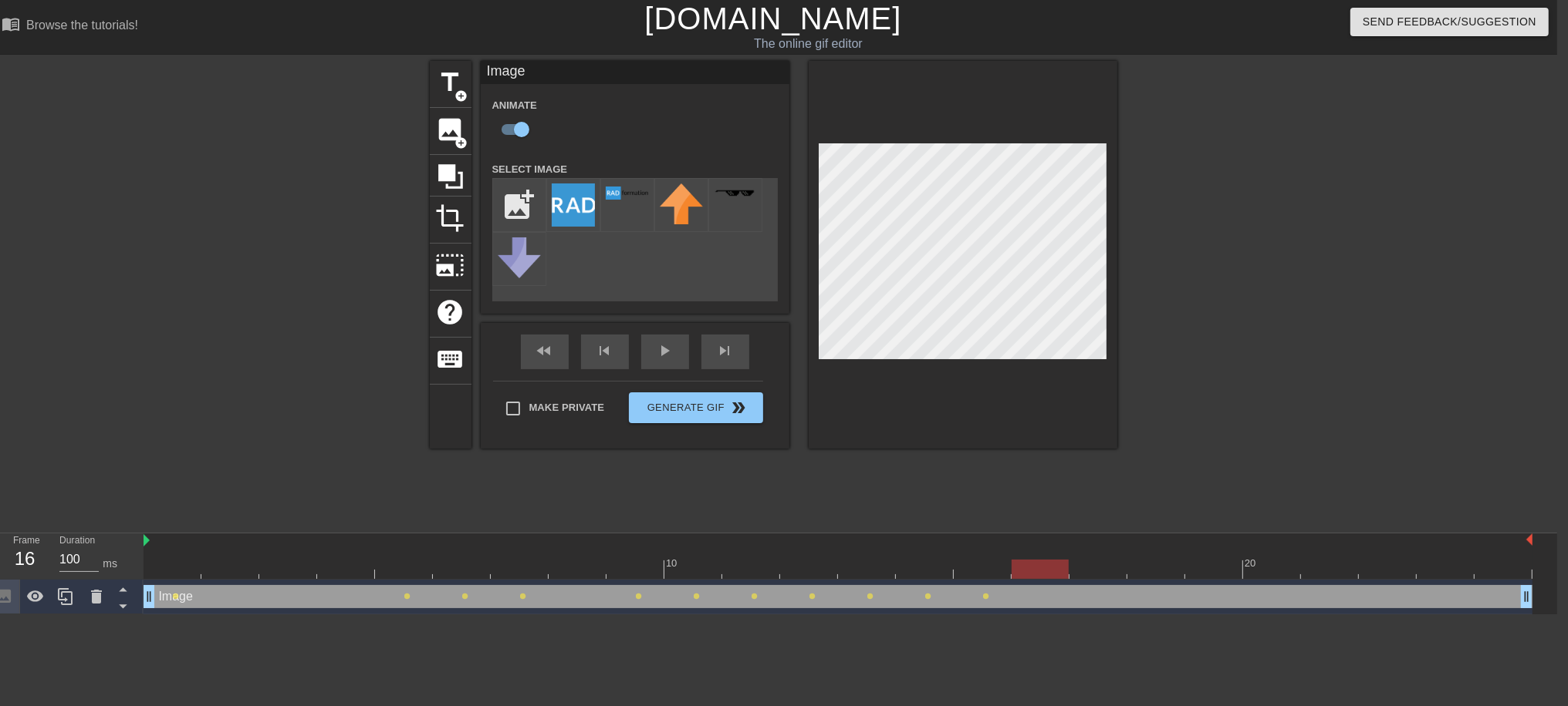
drag, startPoint x: 981, startPoint y: 569, endPoint x: 1020, endPoint y: 571, distance: 39.1
click at [1020, 571] on div at bounding box center [1039, 569] width 57 height 19
drag, startPoint x: 1041, startPoint y: 565, endPoint x: 1077, endPoint y: 569, distance: 36.2
click at [1077, 569] on div at bounding box center [1098, 569] width 57 height 19
drag, startPoint x: 1090, startPoint y: 569, endPoint x: 1145, endPoint y: 558, distance: 56.1
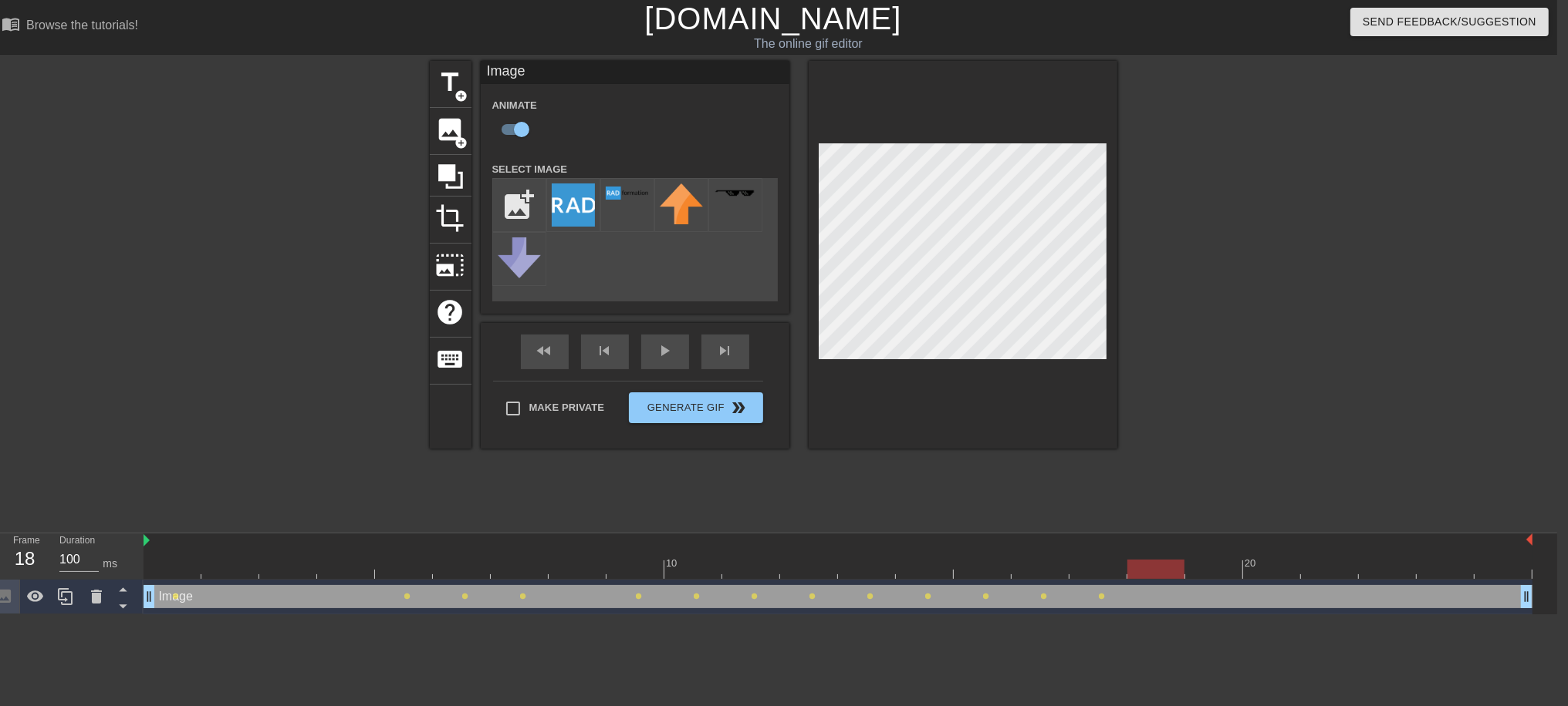
click at [1130, 574] on div at bounding box center [1156, 569] width 57 height 19
drag, startPoint x: 1159, startPoint y: 566, endPoint x: 1212, endPoint y: 569, distance: 53.1
click at [1212, 569] on div at bounding box center [1213, 569] width 57 height 19
drag, startPoint x: 1227, startPoint y: 574, endPoint x: 1271, endPoint y: 578, distance: 44.2
click at [1271, 578] on div at bounding box center [1271, 569] width 57 height 19
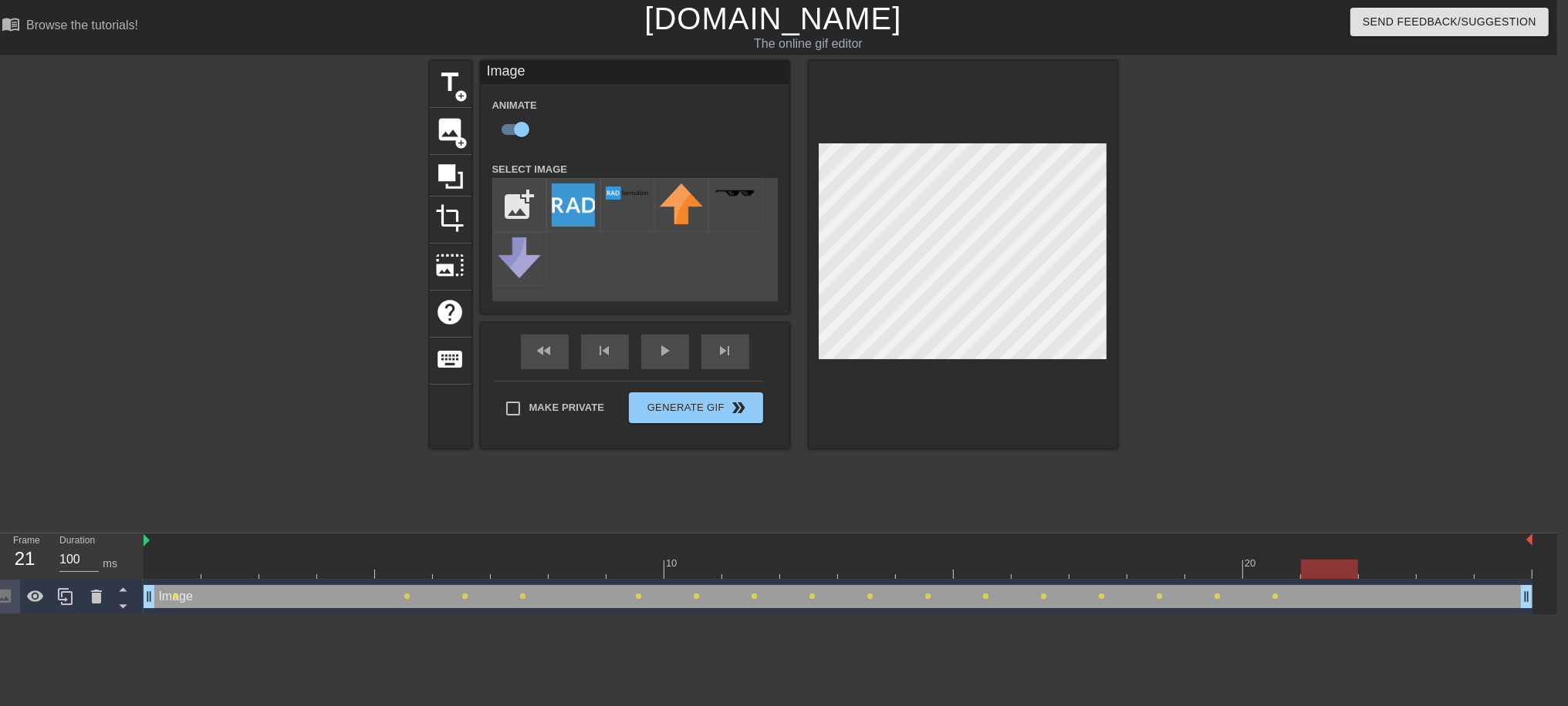
drag, startPoint x: 1286, startPoint y: 573, endPoint x: 1175, endPoint y: 433, distance: 178.7
click at [1308, 571] on div at bounding box center [1329, 569] width 57 height 19
drag, startPoint x: 1333, startPoint y: 570, endPoint x: 1368, endPoint y: 568, distance: 35.1
click at [1368, 568] on div at bounding box center [838, 569] width 1389 height 19
drag, startPoint x: 1383, startPoint y: 565, endPoint x: 1418, endPoint y: 564, distance: 35.0
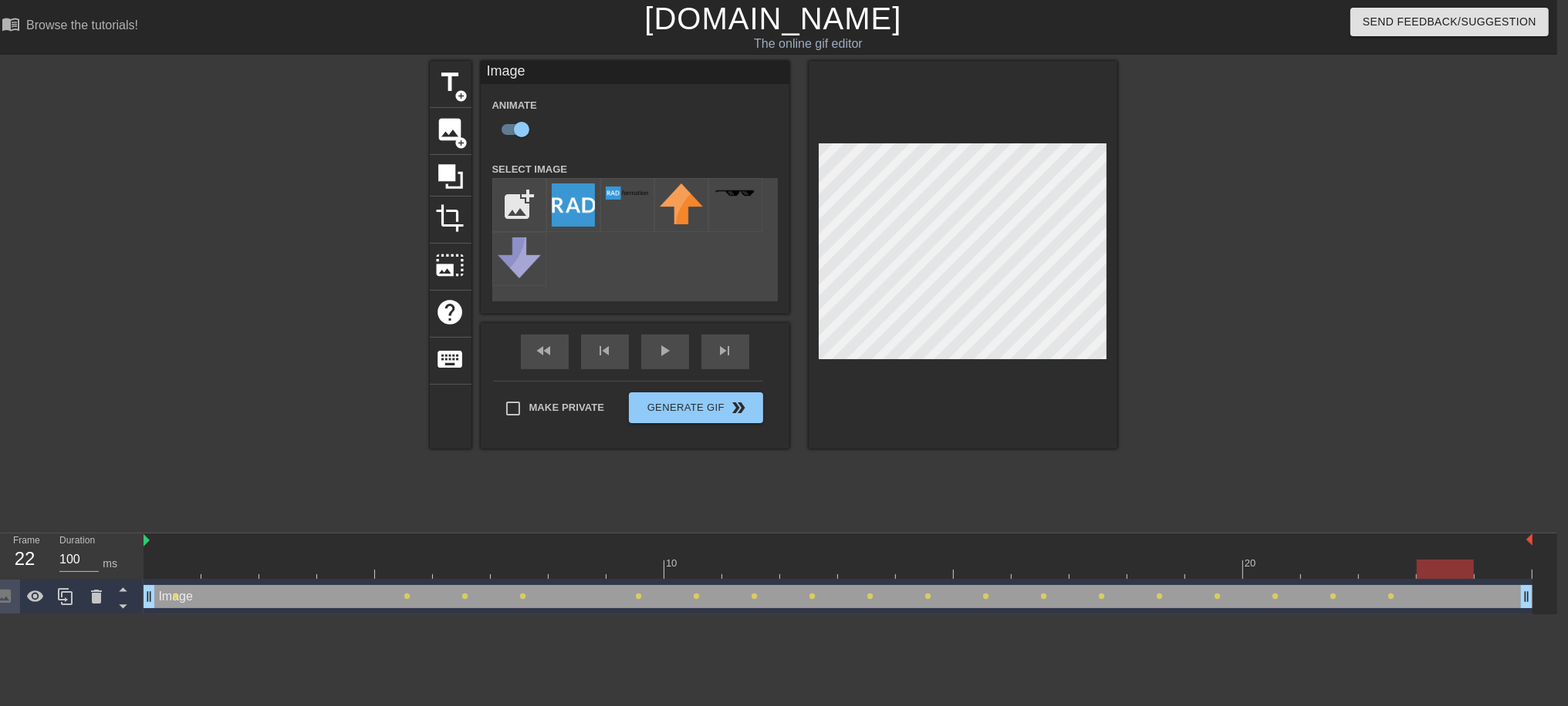
click at [1418, 564] on div at bounding box center [1445, 569] width 57 height 19
drag, startPoint x: 1389, startPoint y: 569, endPoint x: 1504, endPoint y: 573, distance: 115.1
click at [1504, 573] on div at bounding box center [1503, 569] width 57 height 19
drag, startPoint x: 870, startPoint y: 569, endPoint x: 726, endPoint y: 566, distance: 144.0
click at [726, 566] on div at bounding box center [750, 569] width 57 height 19
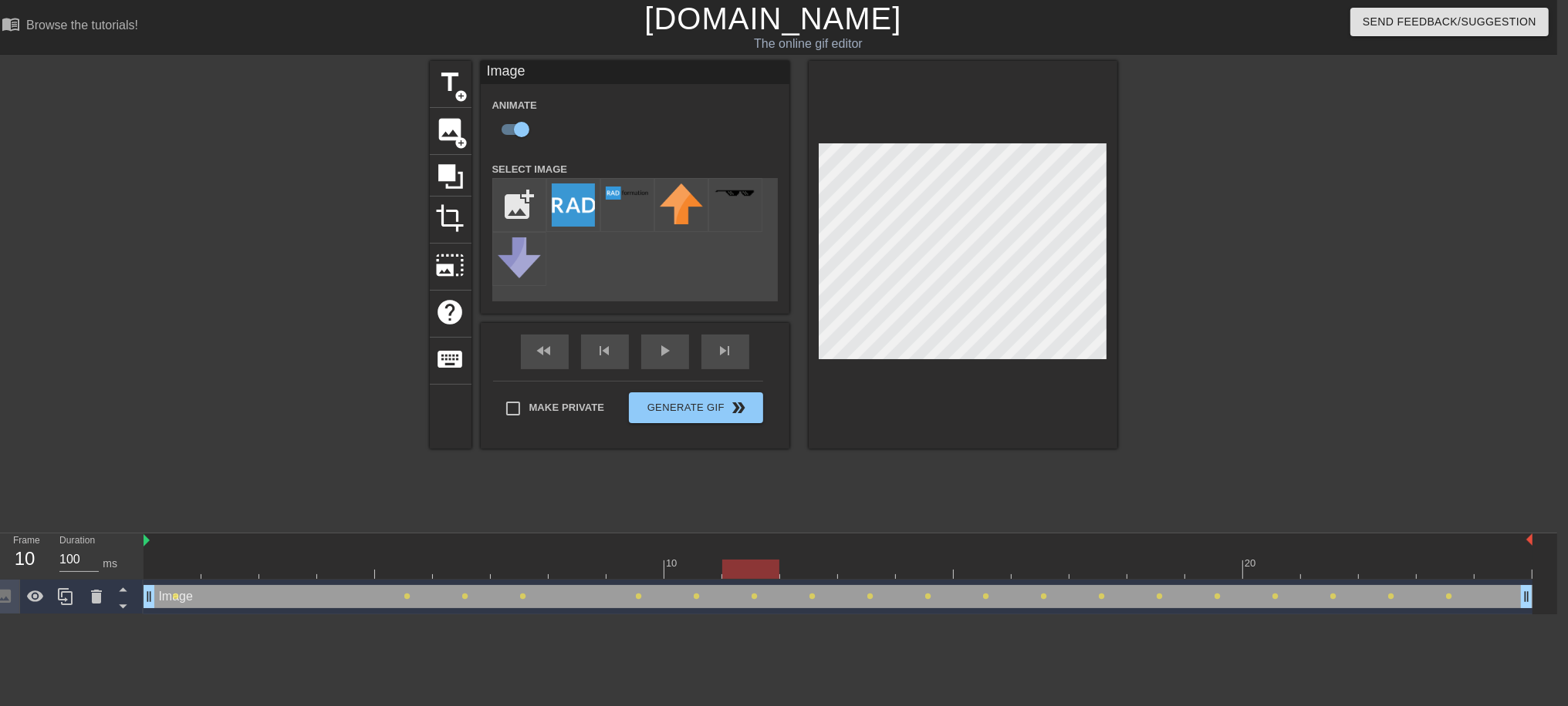
drag, startPoint x: 702, startPoint y: 571, endPoint x: 729, endPoint y: 572, distance: 27.0
click at [729, 572] on div at bounding box center [750, 569] width 57 height 19
drag, startPoint x: 702, startPoint y: 573, endPoint x: 756, endPoint y: 544, distance: 61.3
click at [739, 578] on div at bounding box center [838, 569] width 1389 height 19
drag, startPoint x: 757, startPoint y: 569, endPoint x: 740, endPoint y: 570, distance: 17.0
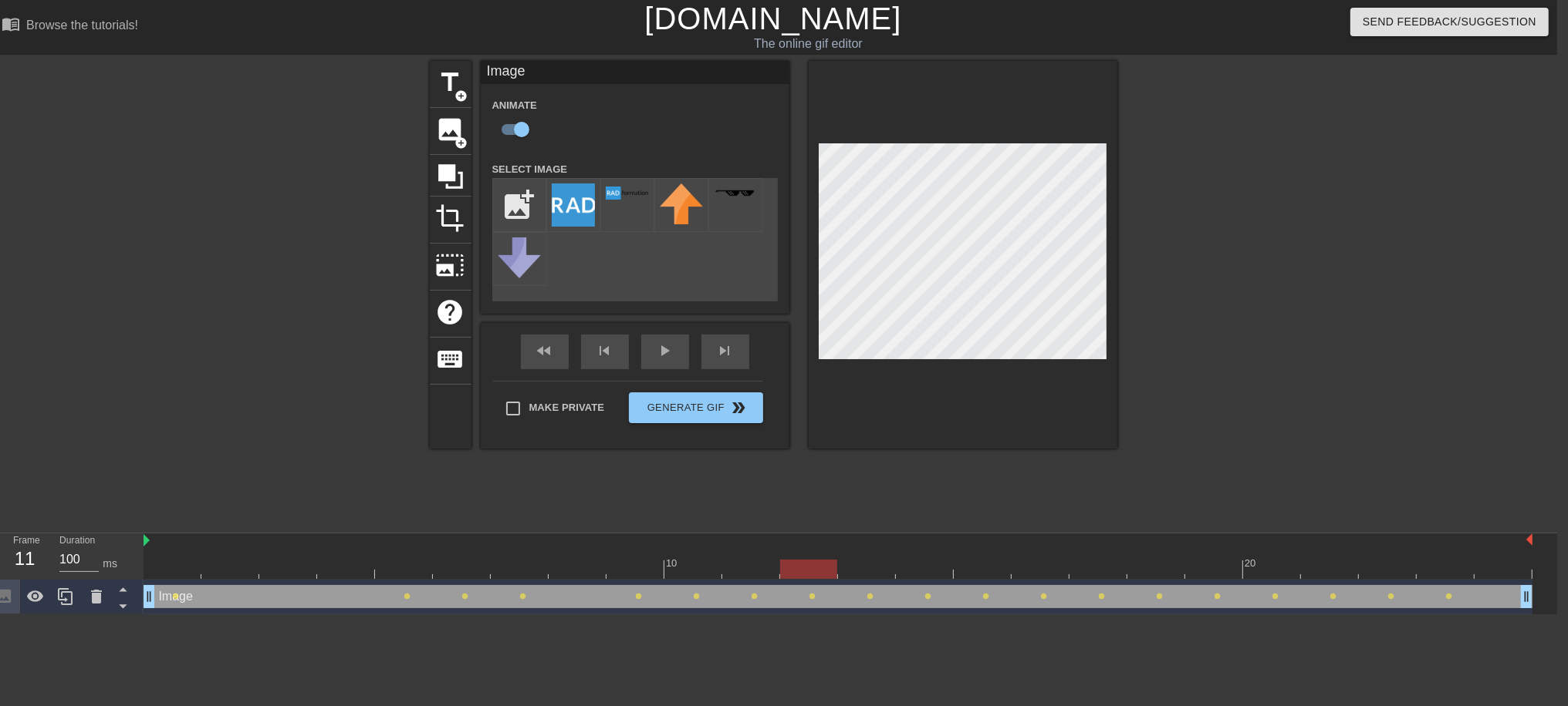
click at [740, 570] on div at bounding box center [838, 569] width 1389 height 19
drag, startPoint x: 739, startPoint y: 565, endPoint x: 744, endPoint y: 575, distance: 11.2
click at [744, 575] on div at bounding box center [750, 569] width 57 height 19
drag, startPoint x: 693, startPoint y: 569, endPoint x: 736, endPoint y: 570, distance: 43.0
click at [736, 570] on div at bounding box center [750, 569] width 57 height 19
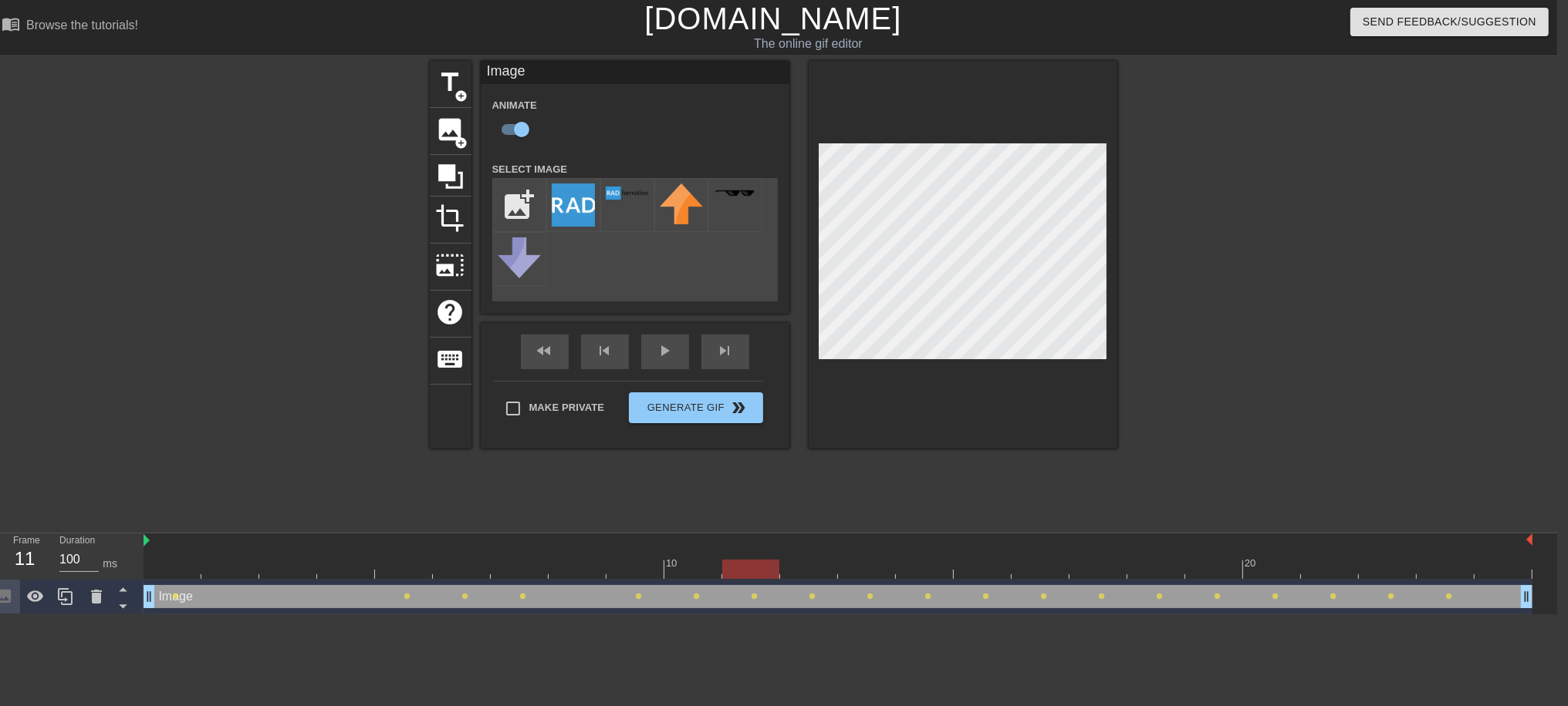
drag, startPoint x: 705, startPoint y: 569, endPoint x: 744, endPoint y: 569, distance: 39.0
click at [730, 563] on div at bounding box center [750, 569] width 57 height 19
click at [759, 569] on div at bounding box center [838, 569] width 1389 height 19
click at [804, 562] on div at bounding box center [838, 569] width 1389 height 19
click at [877, 571] on div at bounding box center [838, 569] width 1389 height 19
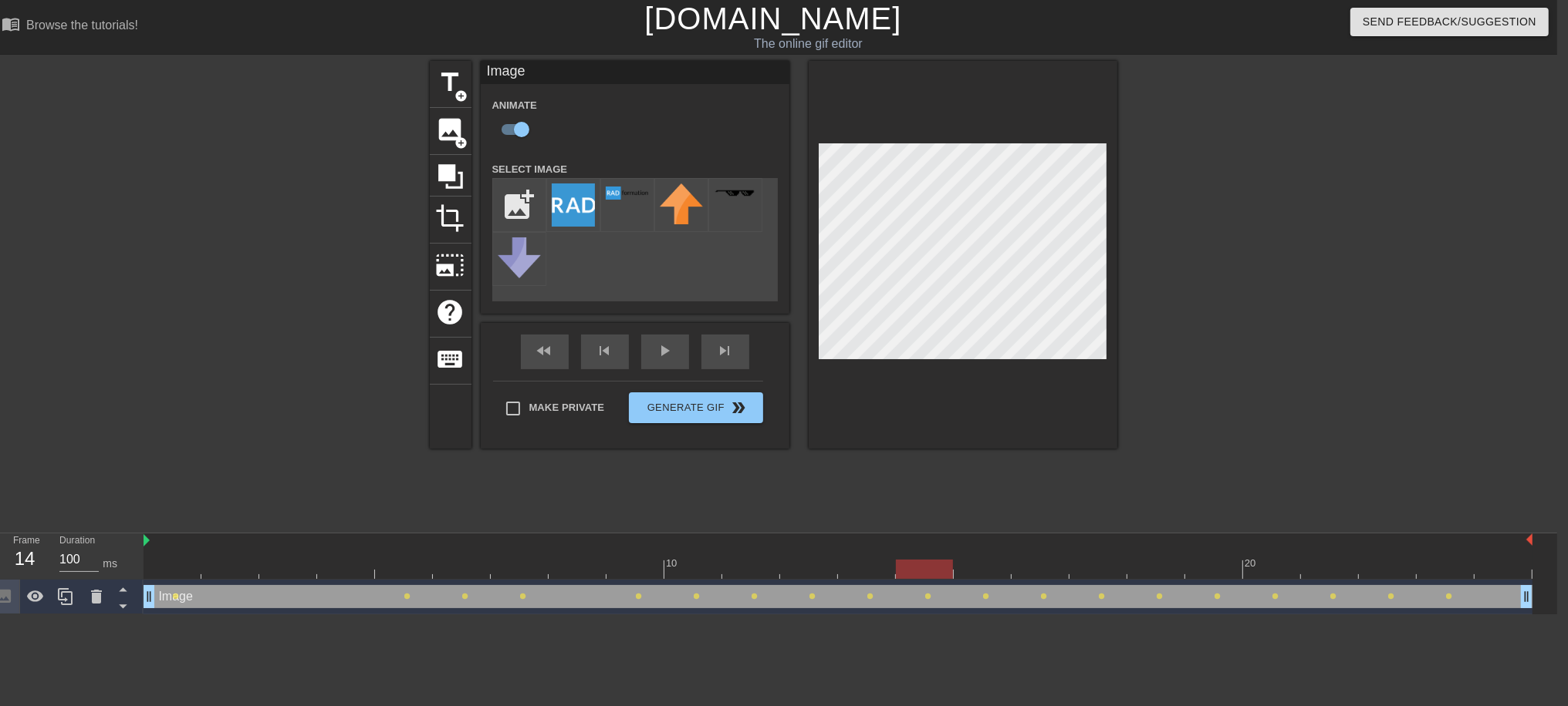
click at [931, 566] on div at bounding box center [838, 569] width 1389 height 19
click at [1250, 397] on div at bounding box center [1251, 292] width 231 height 463
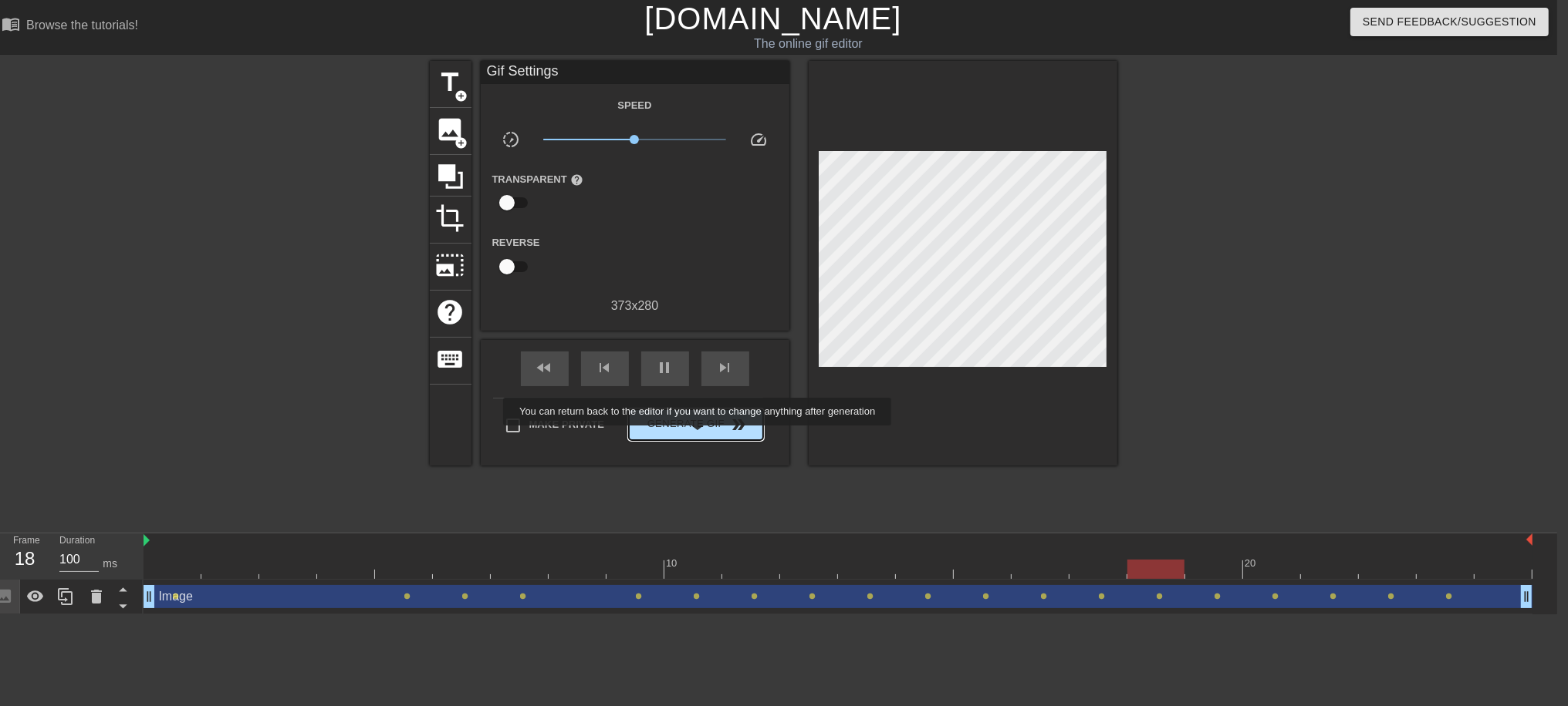
click at [699, 431] on span "Generate Gif double_arrow" at bounding box center [696, 425] width 121 height 19
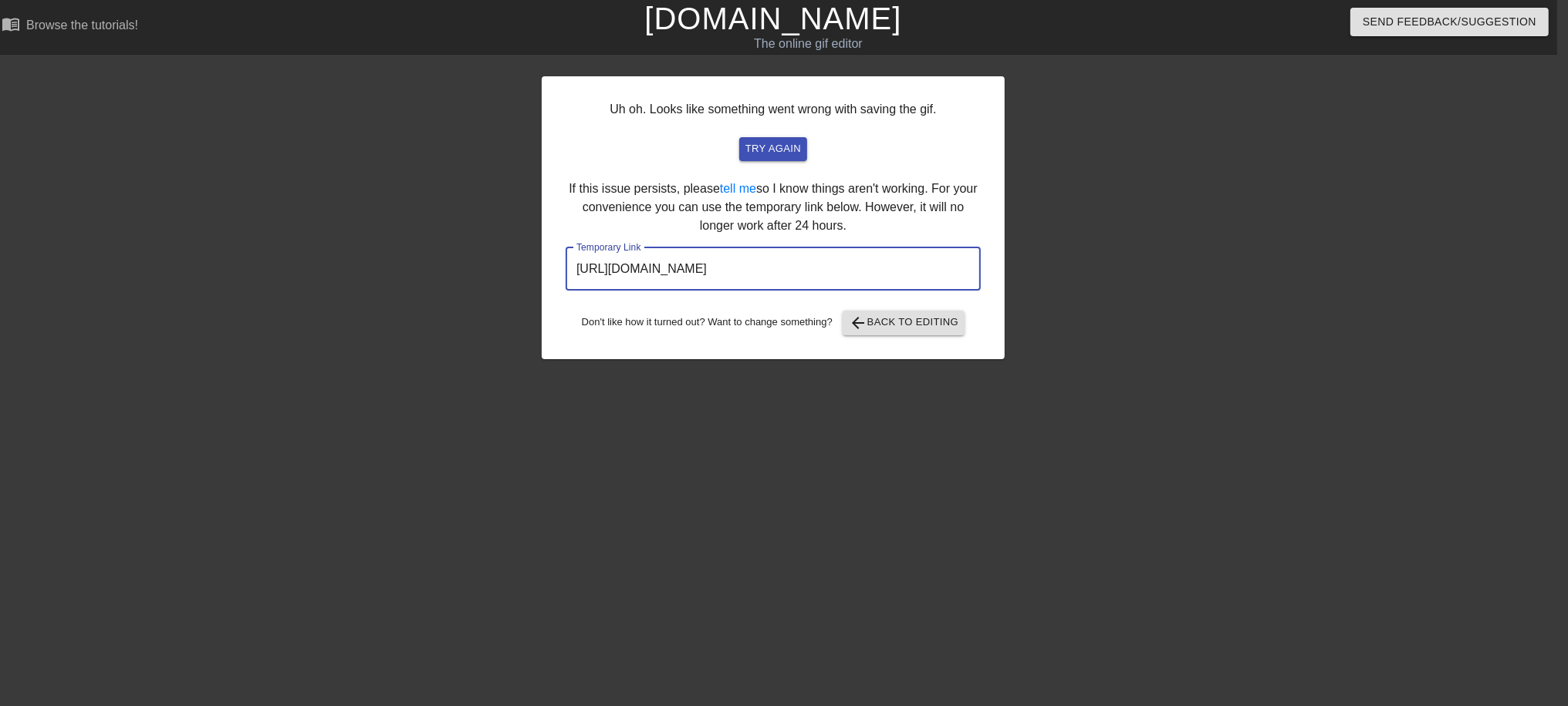
drag, startPoint x: 926, startPoint y: 270, endPoint x: 407, endPoint y: 264, distance: 519.0
click at [566, 264] on input "[URL][DOMAIN_NAME]" at bounding box center [773, 268] width 415 height 43
click at [893, 326] on span "arrow_back Back to Editing" at bounding box center [904, 323] width 111 height 19
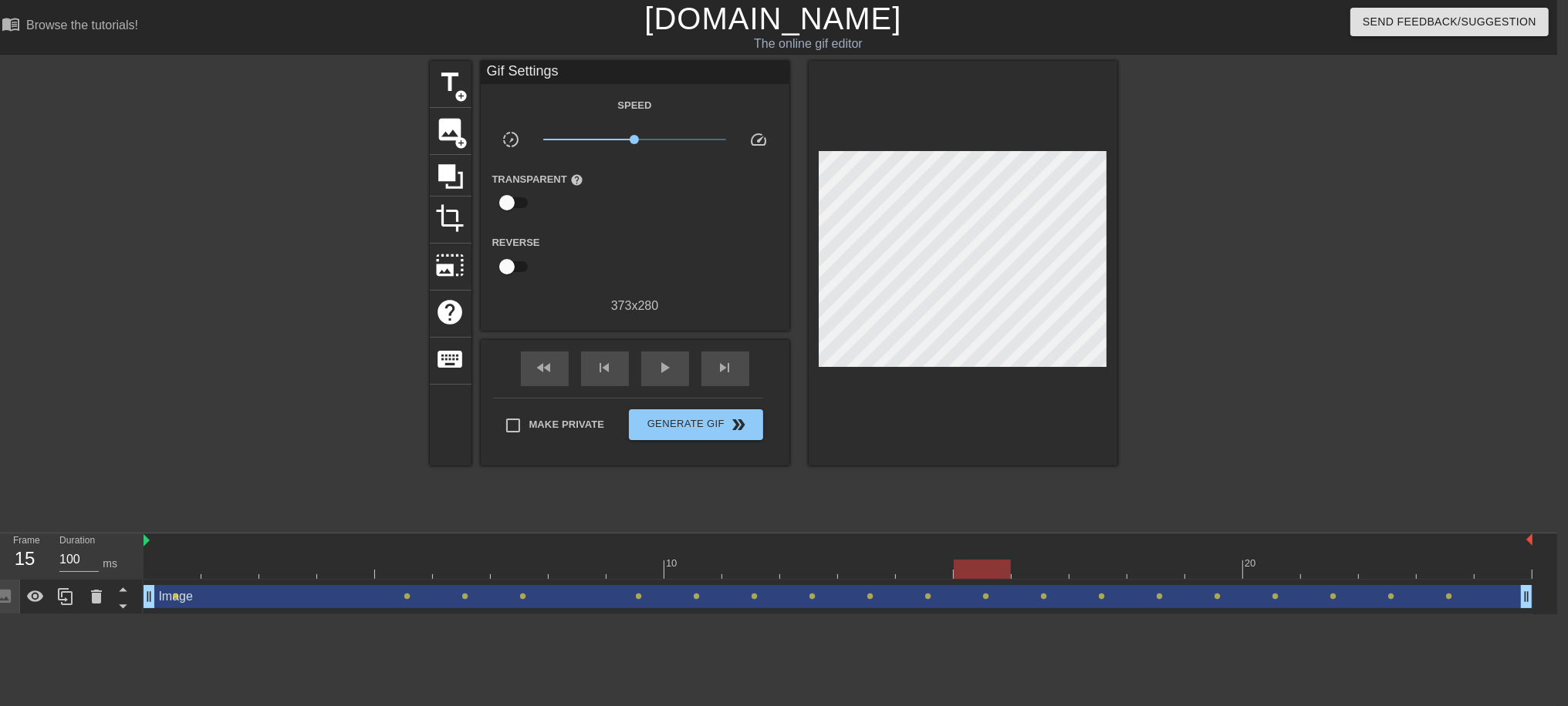
click at [1500, 568] on div at bounding box center [838, 569] width 1389 height 19
drag, startPoint x: 1504, startPoint y: 574, endPoint x: 1608, endPoint y: 599, distance: 107.0
